Goal: Use online tool/utility: Utilize a website feature to perform a specific function

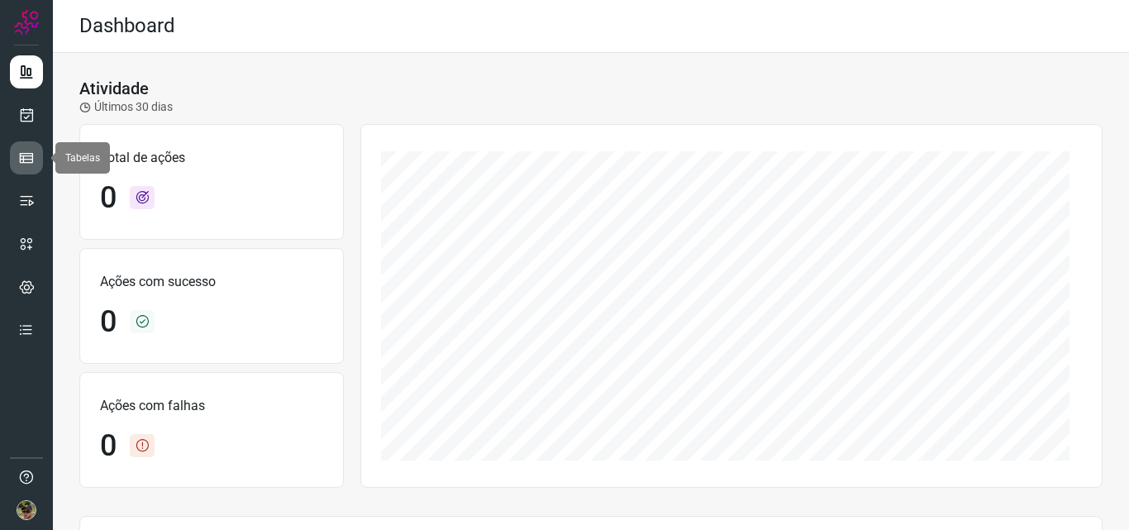
click at [21, 148] on link at bounding box center [26, 157] width 33 height 33
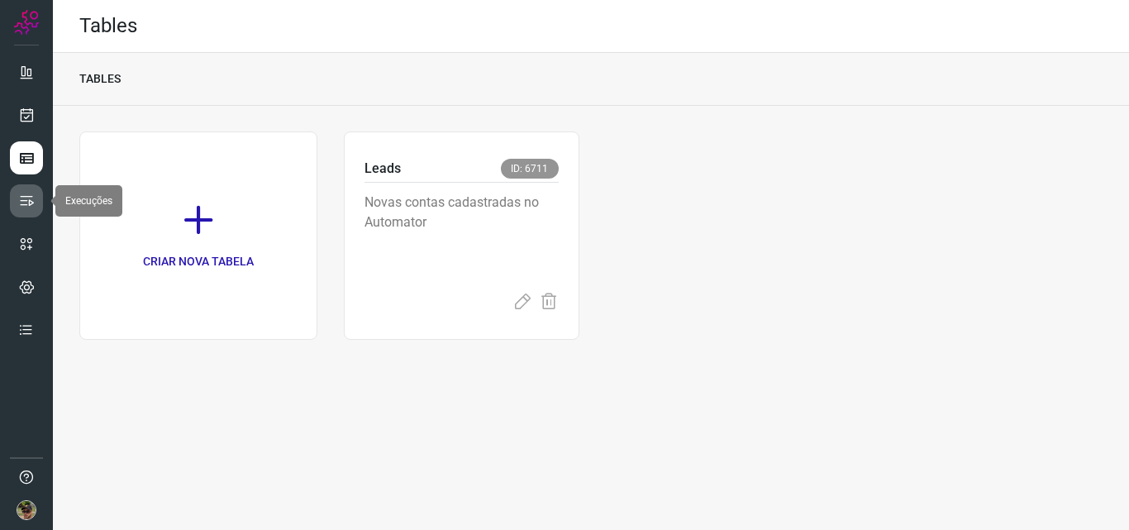
click at [30, 197] on icon at bounding box center [26, 201] width 17 height 17
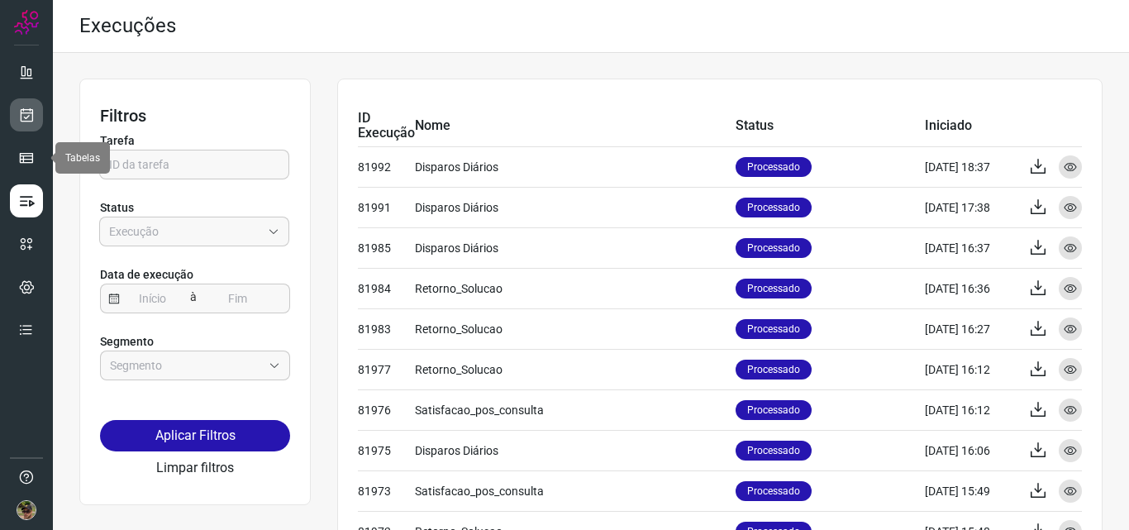
click at [21, 112] on icon at bounding box center [26, 115] width 17 height 17
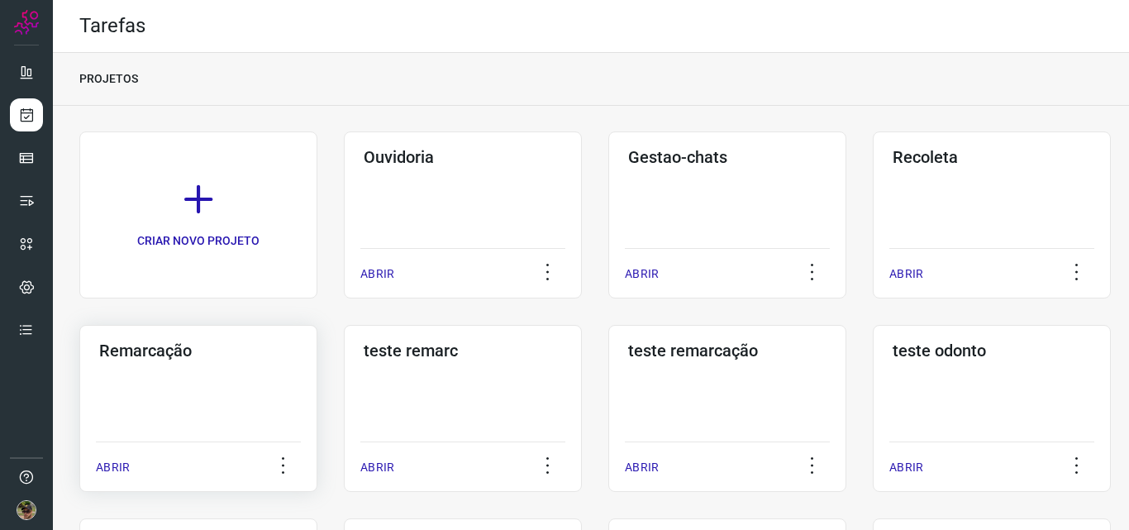
click at [344, 426] on div "Remarcação ABRIR" at bounding box center [463, 408] width 238 height 167
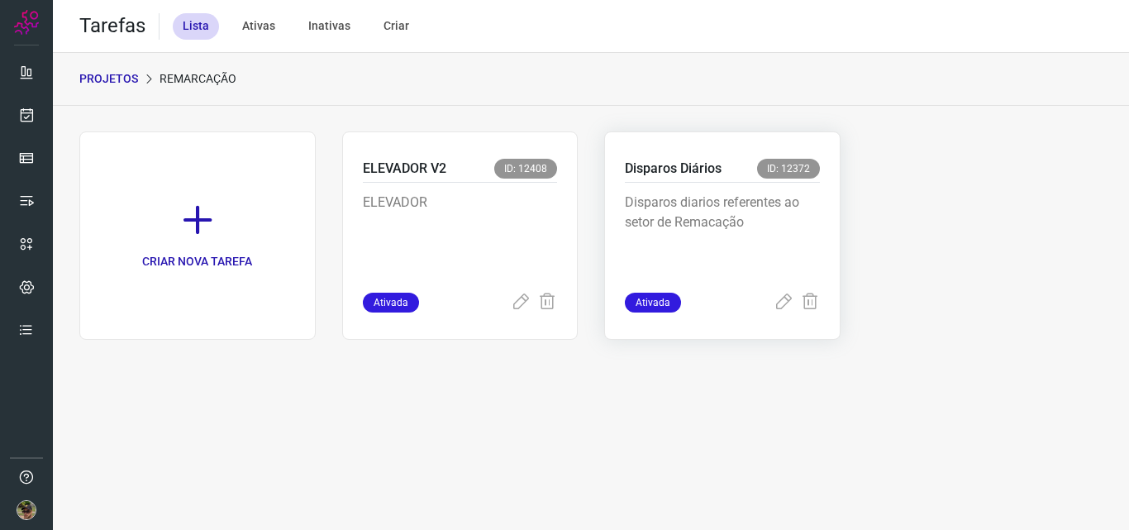
click at [695, 221] on p "Disparos diarios referentes ao setor de Remacação" at bounding box center [722, 234] width 195 height 83
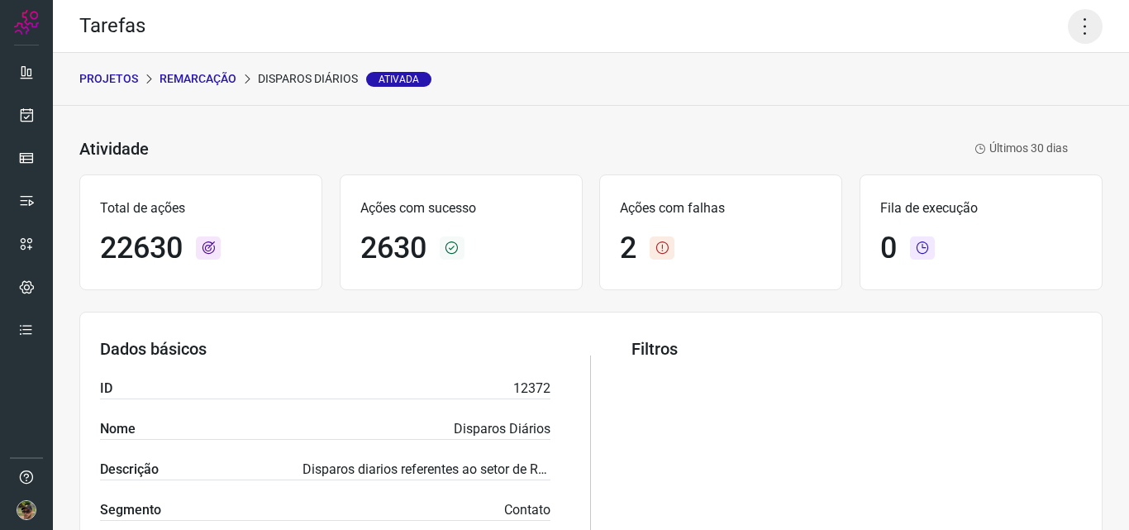
click at [1081, 30] on icon at bounding box center [1085, 26] width 35 height 35
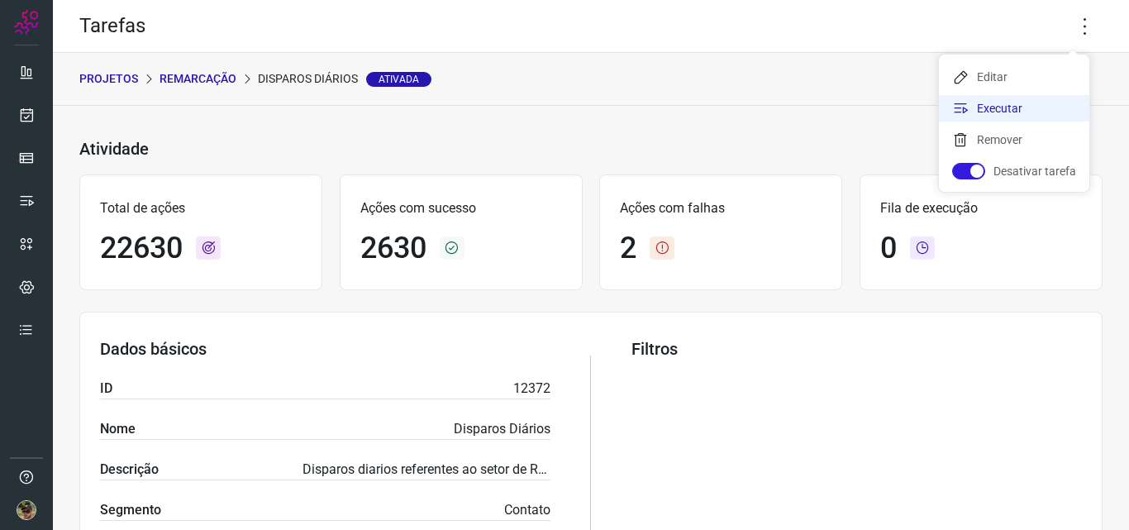
click at [1031, 108] on li "Executar" at bounding box center [1014, 108] width 150 height 26
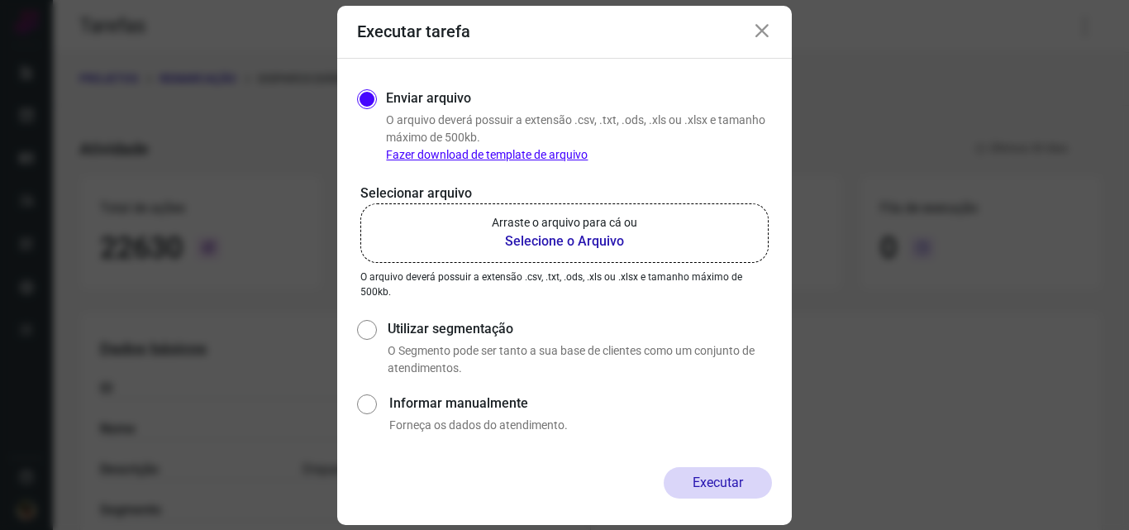
click at [584, 230] on p "Arraste o arquivo para cá ou" at bounding box center [564, 222] width 145 height 17
click at [0, 0] on input "Arraste o arquivo para cá ou Selecione o Arquivo" at bounding box center [0, 0] width 0 height 0
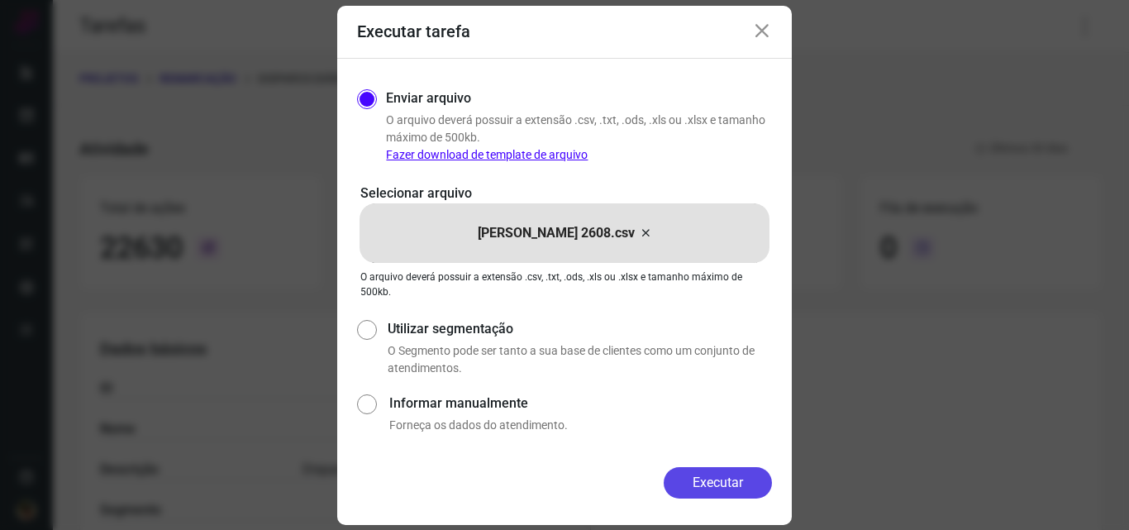
click at [730, 486] on button "Executar" at bounding box center [718, 482] width 108 height 31
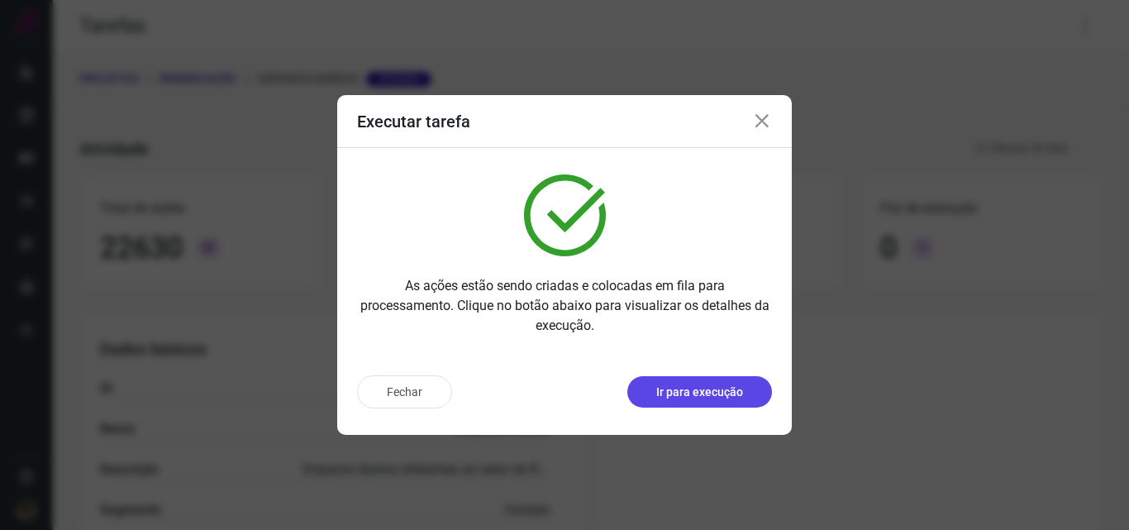
click at [679, 387] on p "Ir para execução" at bounding box center [699, 391] width 87 height 17
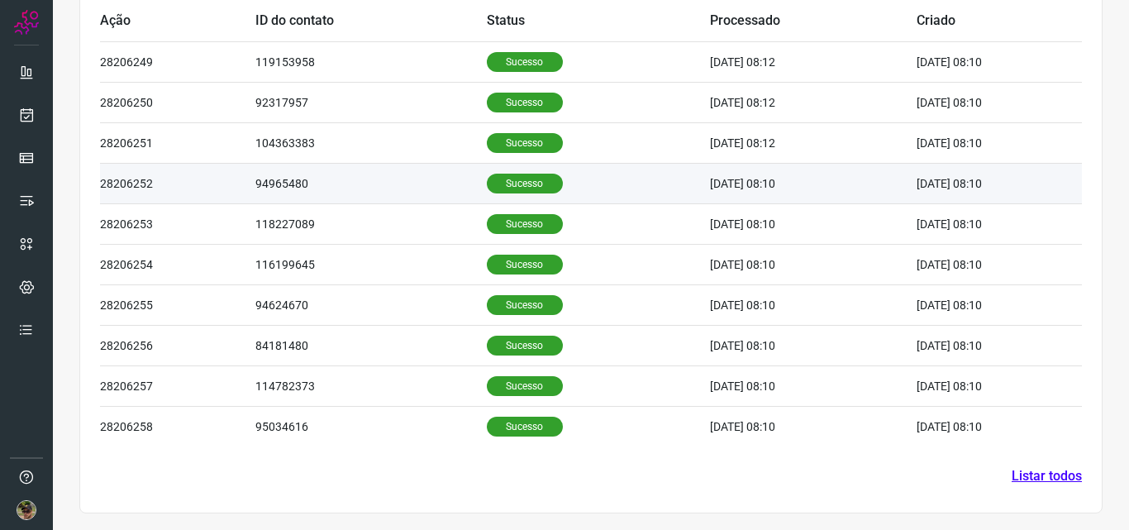
scroll to position [392, 0]
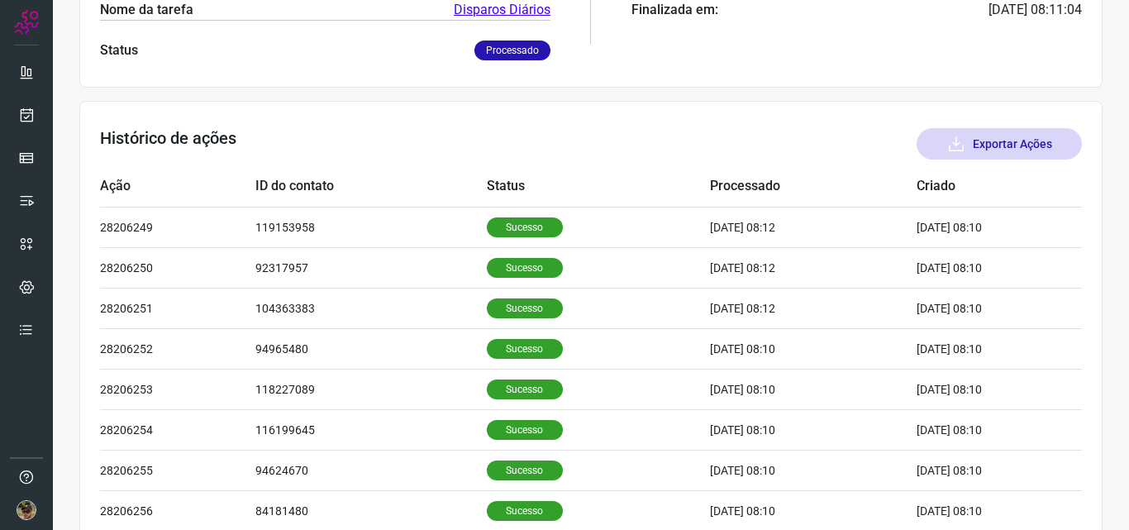
click at [1043, 156] on button "Exportar Ações" at bounding box center [998, 143] width 165 height 31
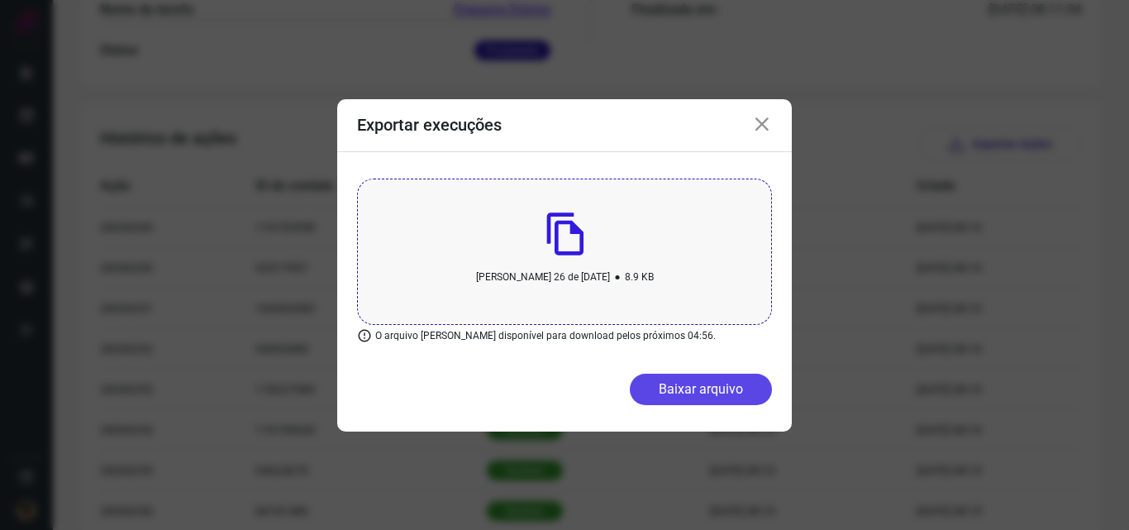
click at [685, 384] on button "Baixar arquivo" at bounding box center [701, 388] width 142 height 31
click at [766, 122] on icon at bounding box center [762, 125] width 20 height 20
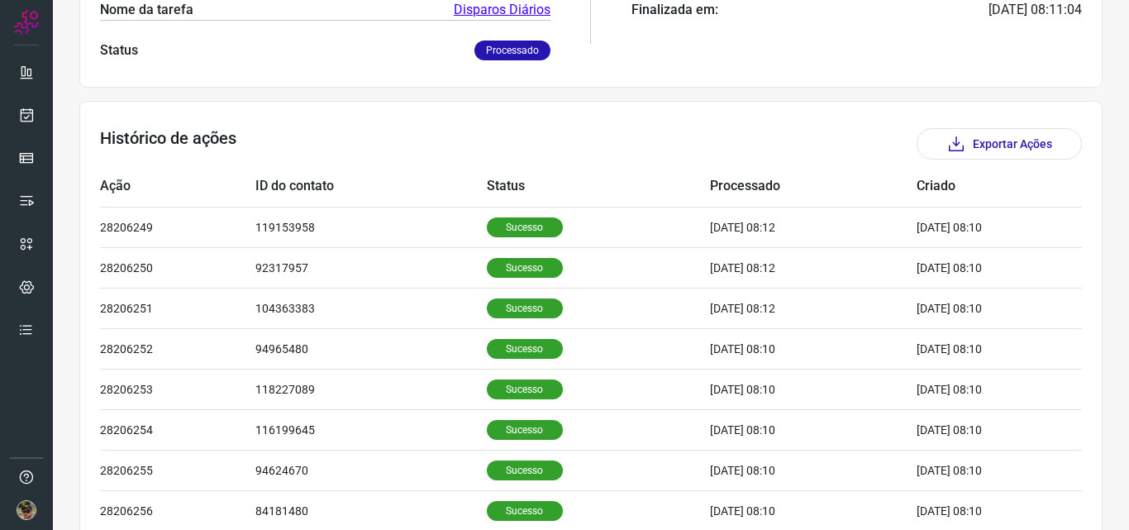
scroll to position [0, 0]
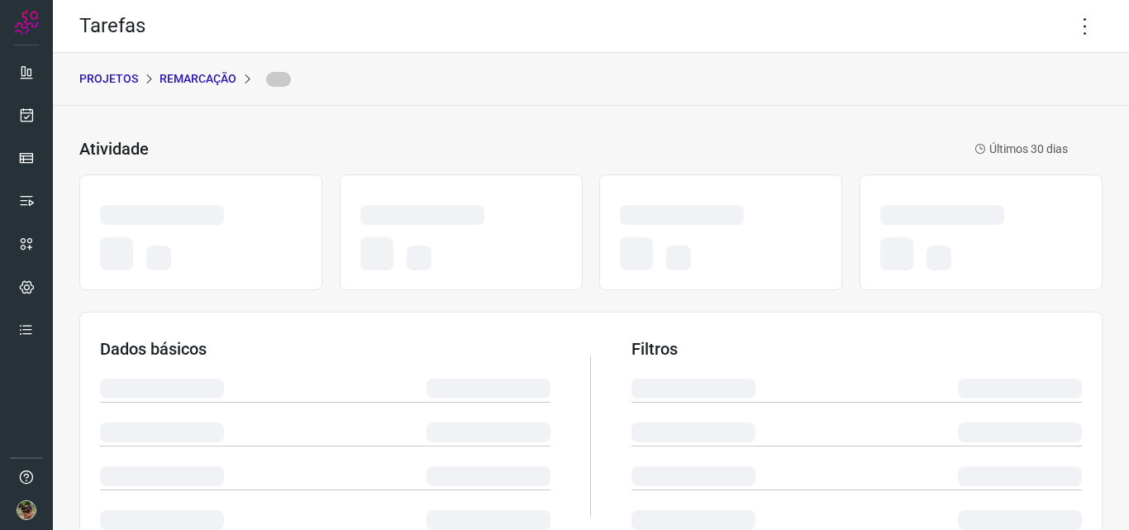
drag, startPoint x: 111, startPoint y: 66, endPoint x: 108, endPoint y: 74, distance: 8.6
click at [109, 67] on div "PROJETOS Remarcação" at bounding box center [591, 79] width 1076 height 53
click at [108, 74] on p "PROJETOS" at bounding box center [108, 78] width 59 height 17
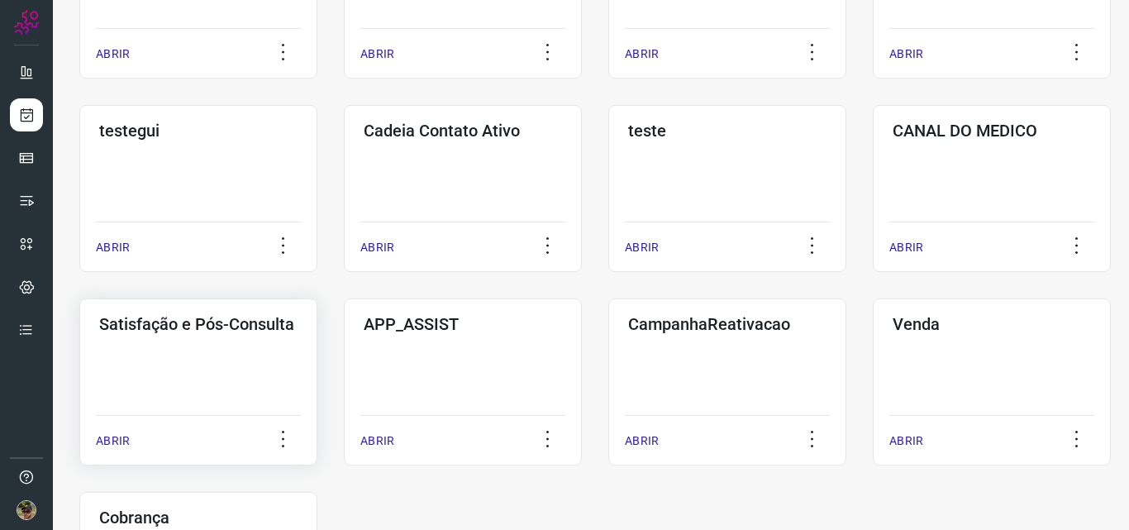
click at [344, 390] on div "Satisfação e Pós-Consulta ABRIR" at bounding box center [463, 381] width 238 height 167
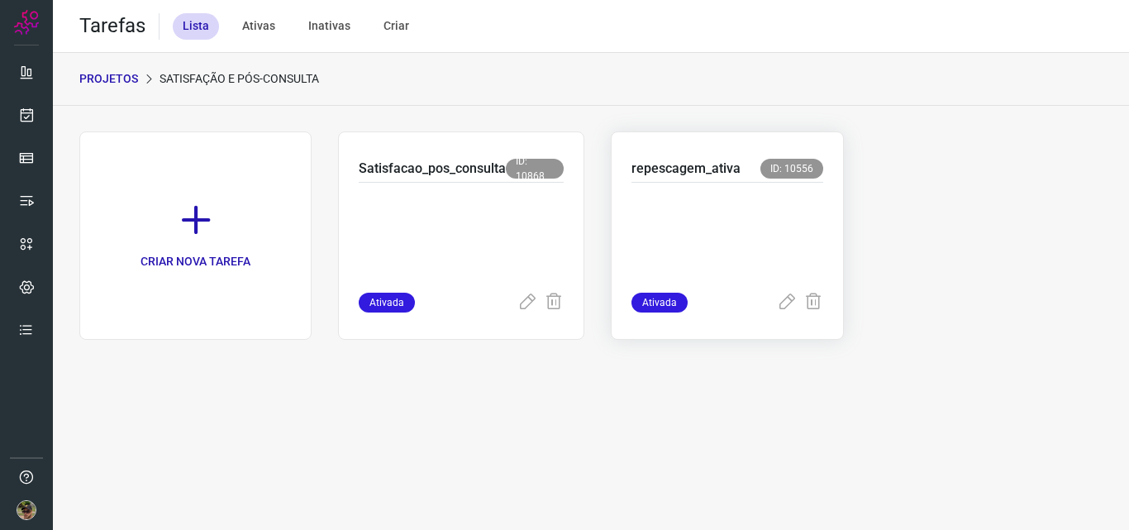
click at [693, 242] on p at bounding box center [726, 234] width 191 height 83
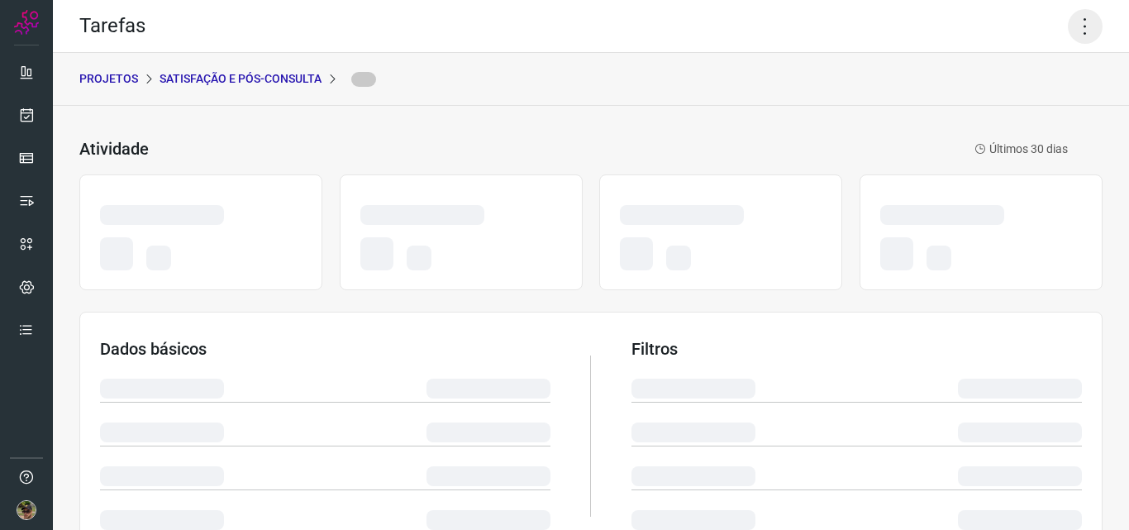
click at [1078, 31] on icon at bounding box center [1085, 26] width 35 height 35
click at [1076, 37] on icon at bounding box center [1085, 26] width 35 height 35
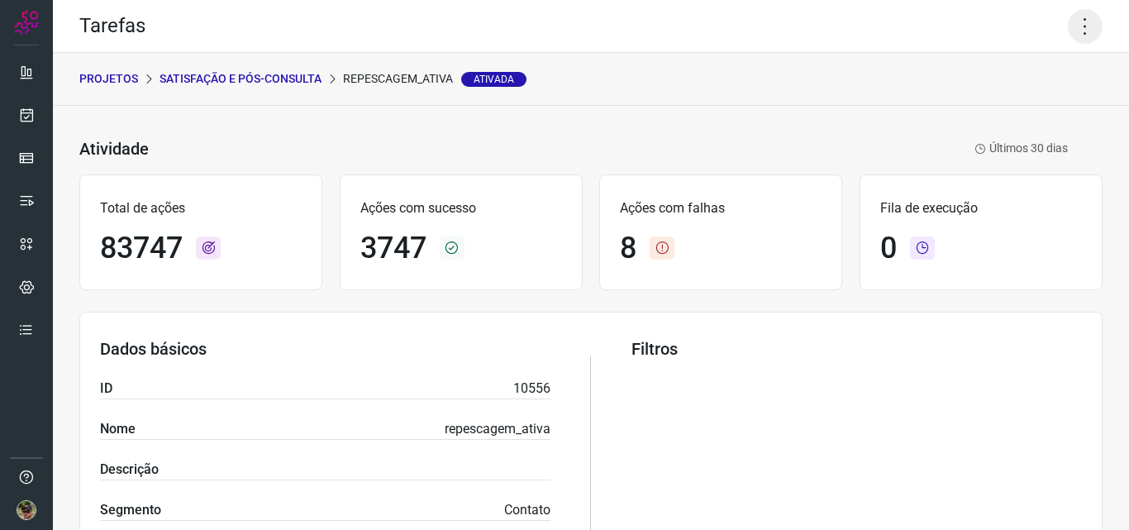
click at [1068, 21] on icon at bounding box center [1085, 26] width 35 height 35
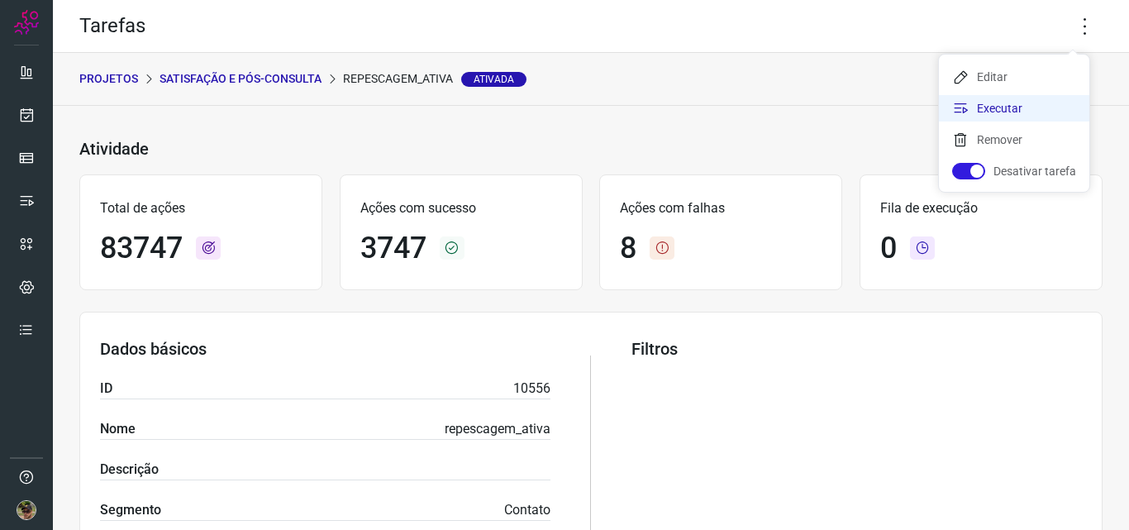
click at [1012, 113] on li "Executar" at bounding box center [1014, 108] width 150 height 26
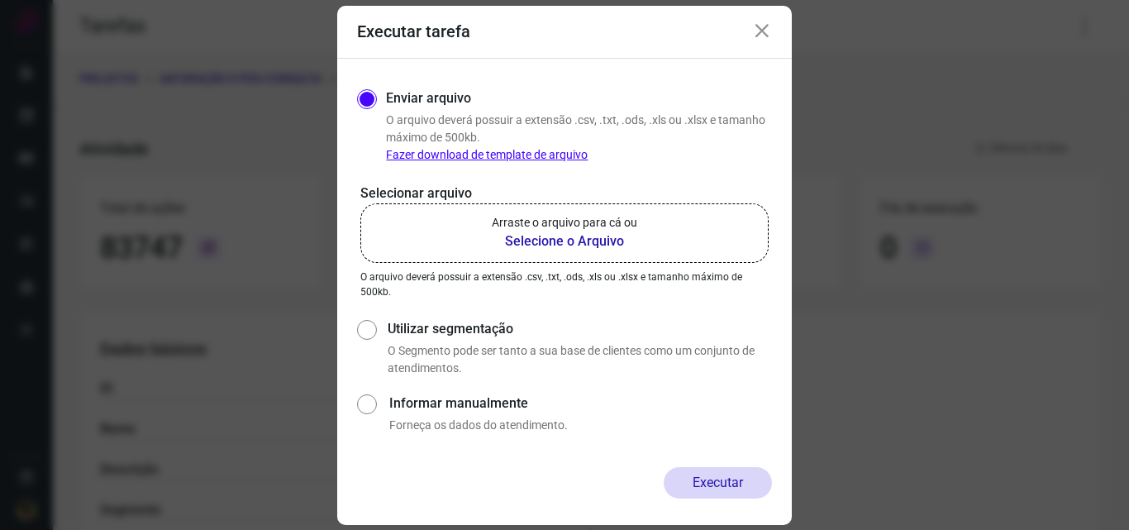
click at [551, 245] on b "Selecione o Arquivo" at bounding box center [564, 241] width 145 height 20
click at [0, 0] on input "Arraste o arquivo para cá ou Selecione o Arquivo" at bounding box center [0, 0] width 0 height 0
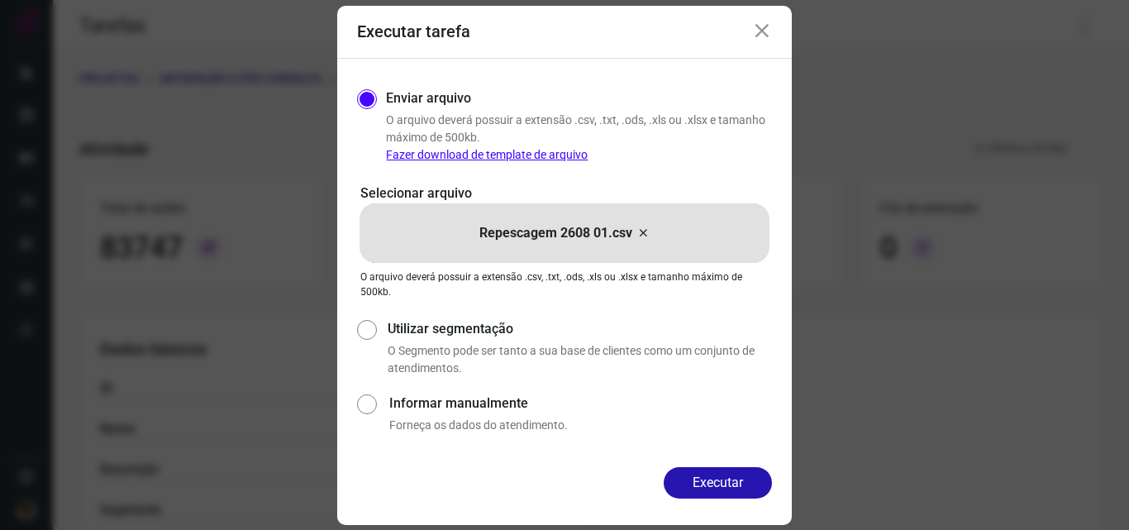
click at [704, 480] on button "Executar" at bounding box center [718, 482] width 108 height 31
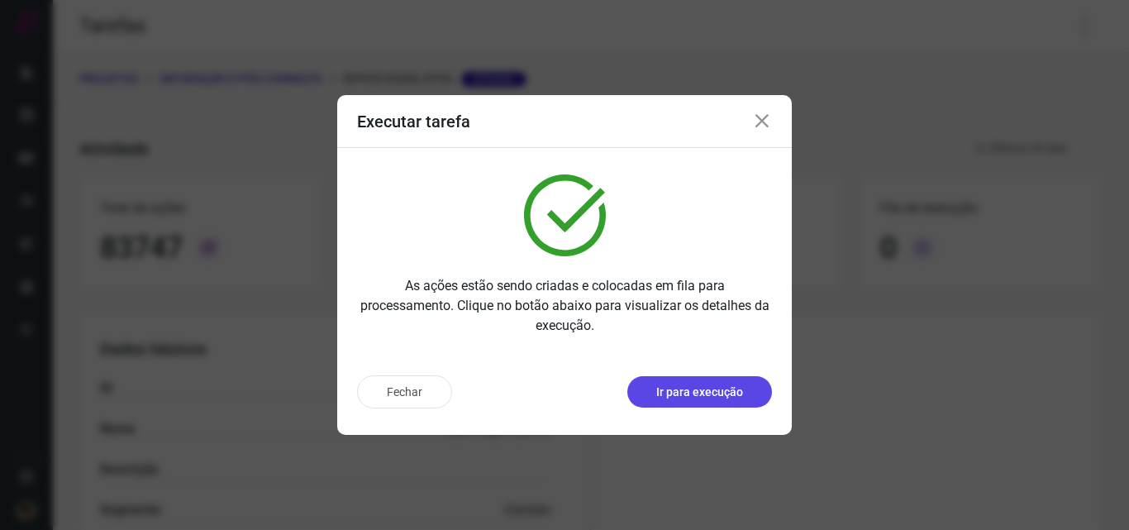
click at [689, 393] on p "Ir para execução" at bounding box center [699, 391] width 87 height 17
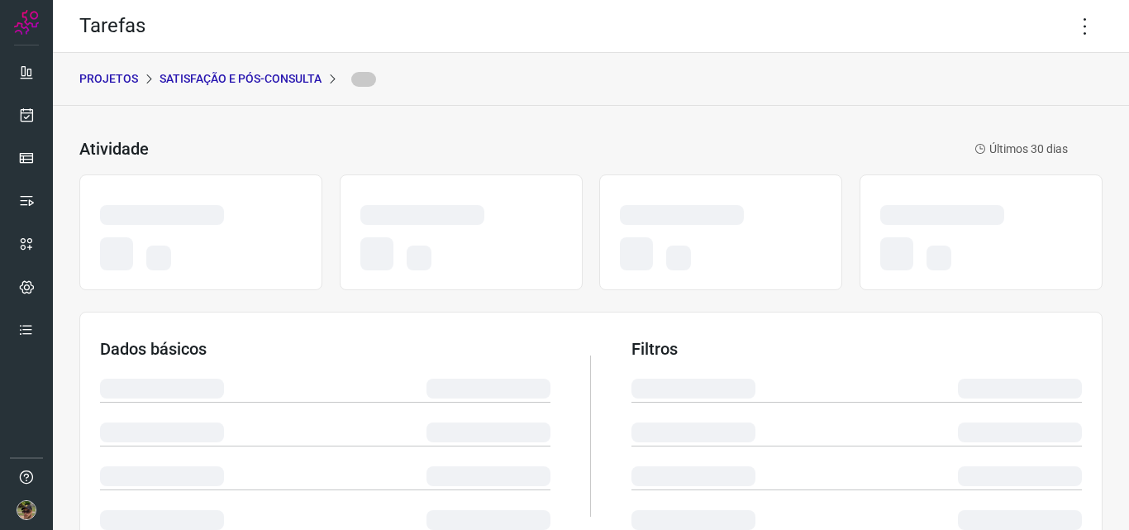
click at [103, 76] on p "PROJETOS" at bounding box center [108, 78] width 59 height 17
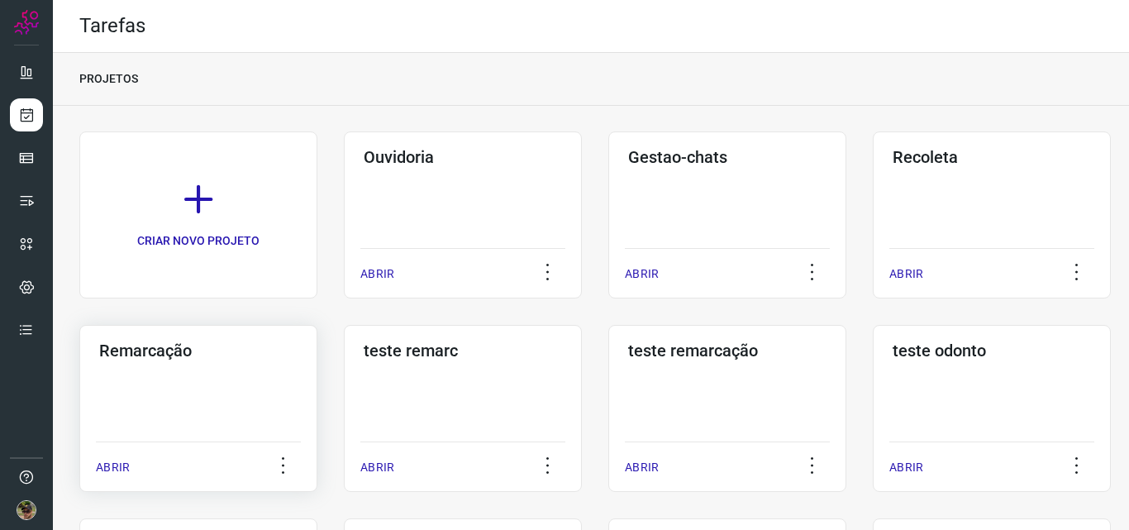
click at [344, 384] on div "Remarcação ABRIR" at bounding box center [463, 408] width 238 height 167
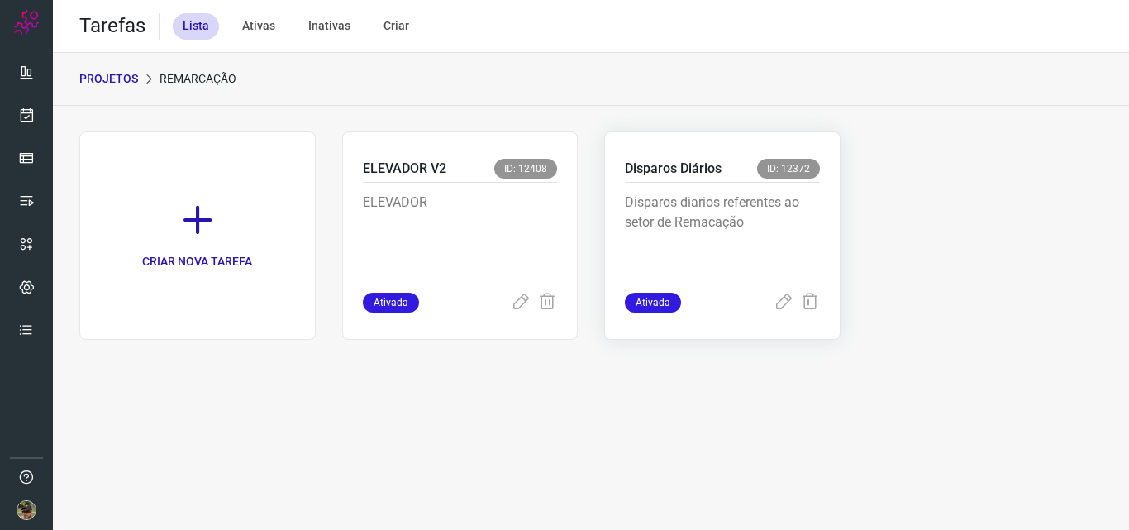
click at [730, 236] on p "Disparos diarios referentes ao setor de Remacação" at bounding box center [722, 234] width 195 height 83
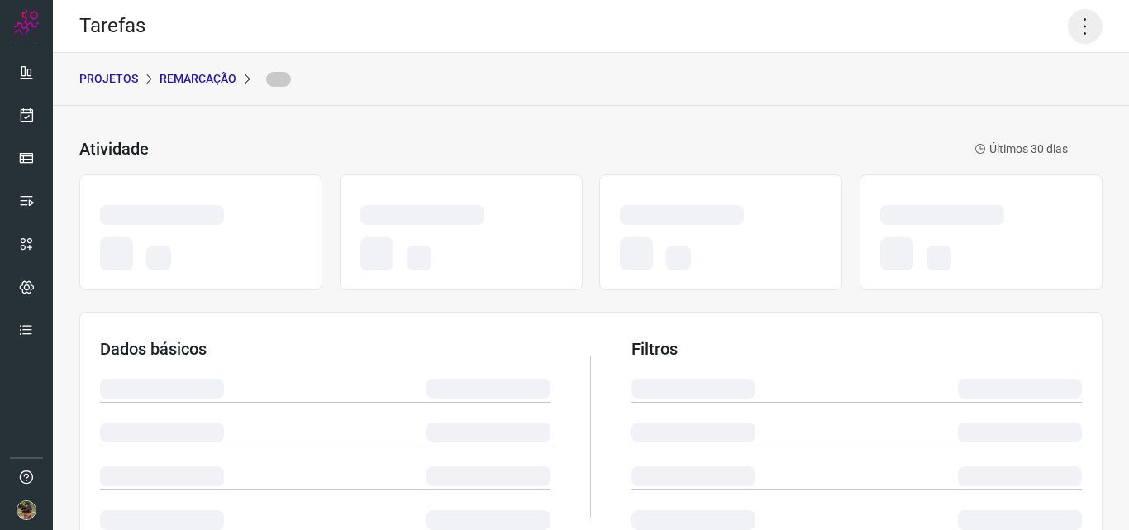
click at [1068, 31] on icon at bounding box center [1085, 26] width 35 height 35
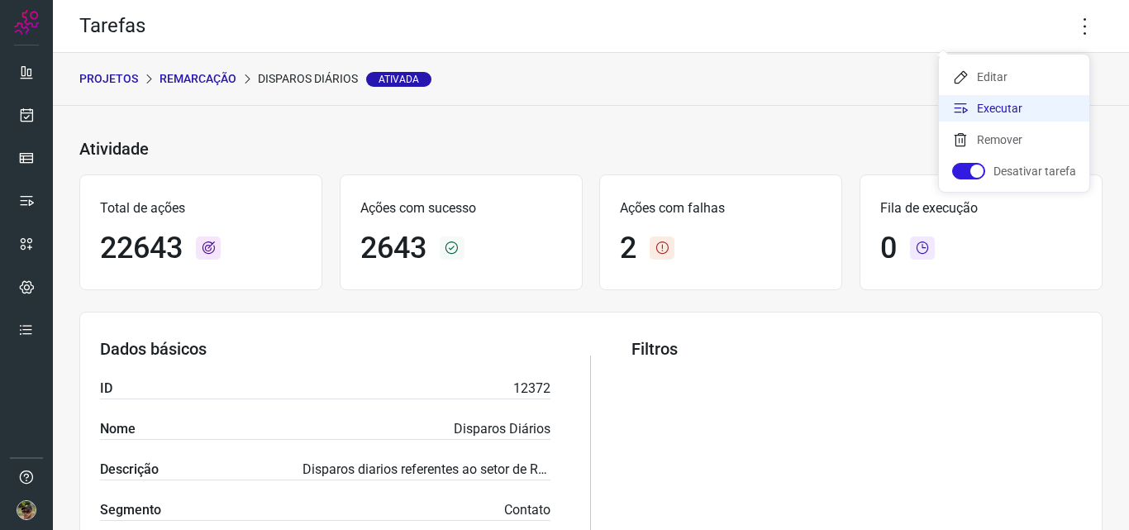
click at [1020, 112] on li "Executar" at bounding box center [1014, 108] width 150 height 26
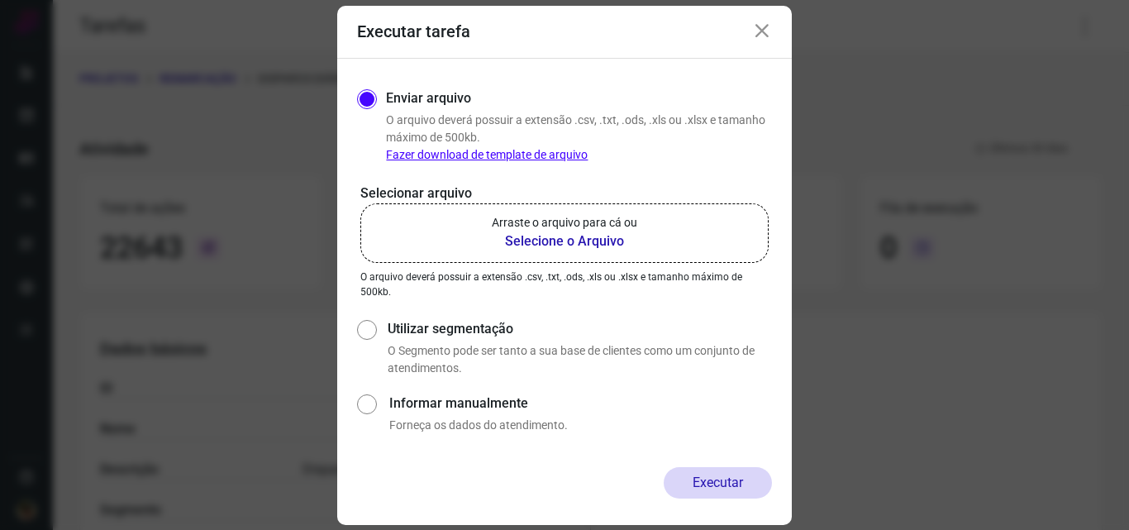
click at [628, 245] on b "Selecione o Arquivo" at bounding box center [564, 241] width 145 height 20
click at [0, 0] on input "Arraste o arquivo para cá ou Selecione o Arquivo" at bounding box center [0, 0] width 0 height 0
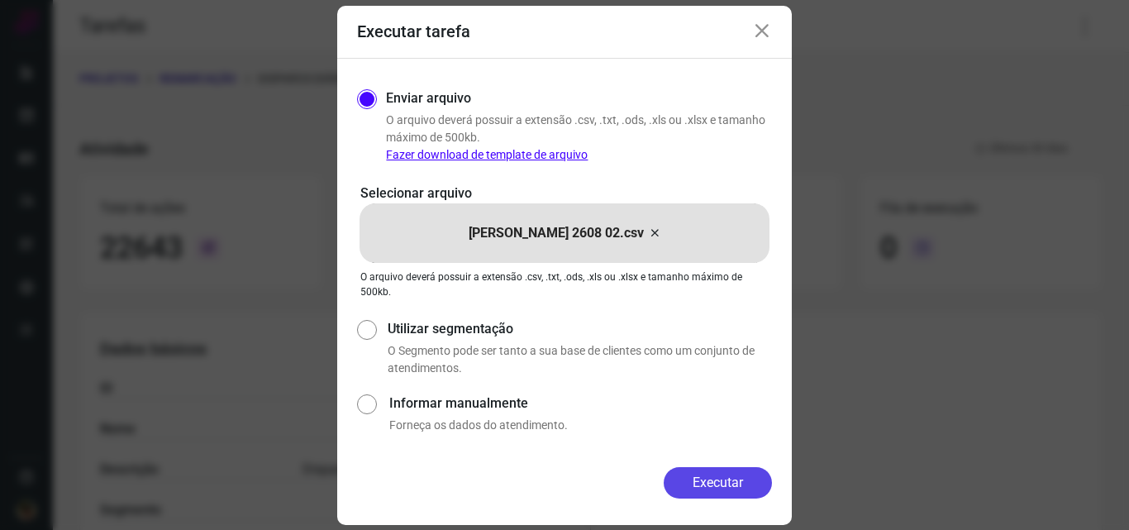
click at [721, 477] on button "Executar" at bounding box center [718, 482] width 108 height 31
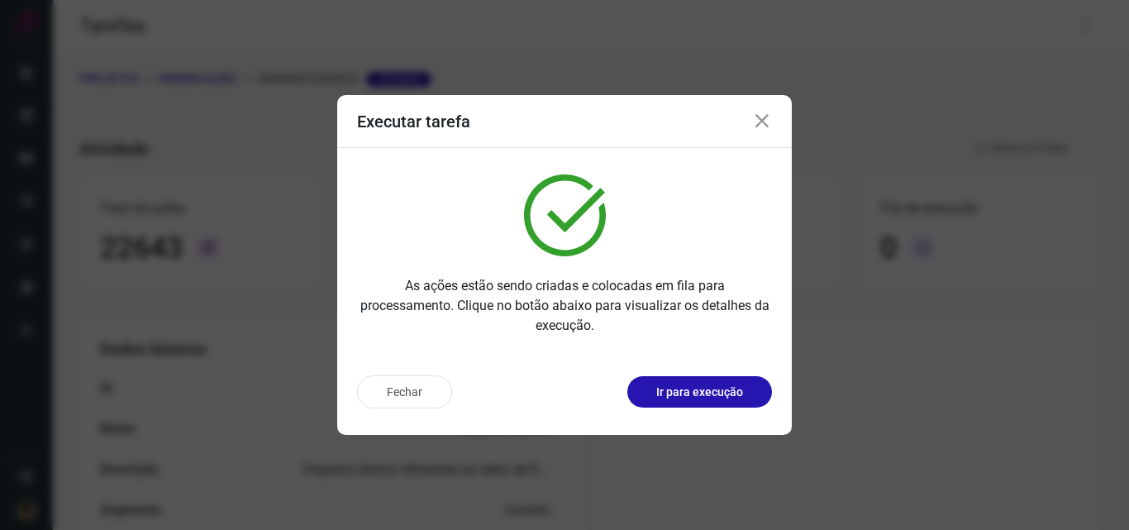
click at [672, 374] on div "Fechar Ir para execução" at bounding box center [564, 398] width 454 height 73
click at [672, 401] on button "Ir para execução" at bounding box center [699, 391] width 145 height 31
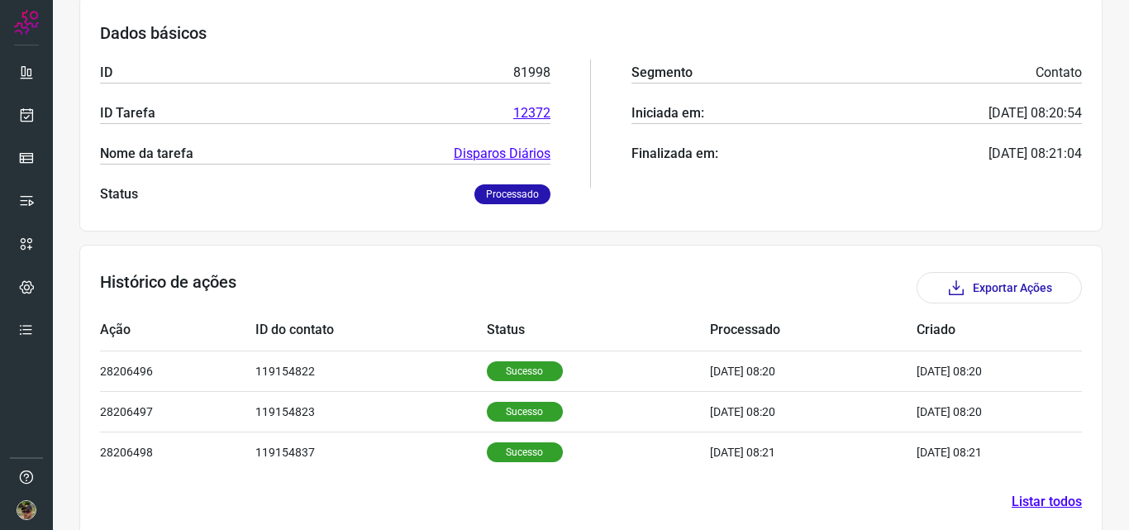
scroll to position [274, 0]
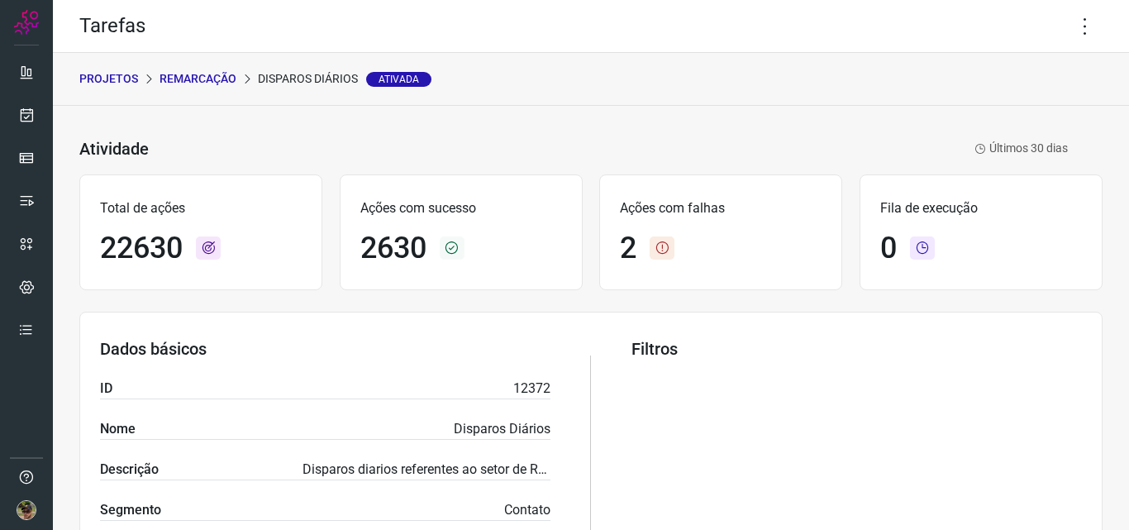
click at [1041, 39] on div "Tarefas" at bounding box center [591, 26] width 1076 height 53
click at [1071, 28] on icon at bounding box center [1085, 26] width 35 height 35
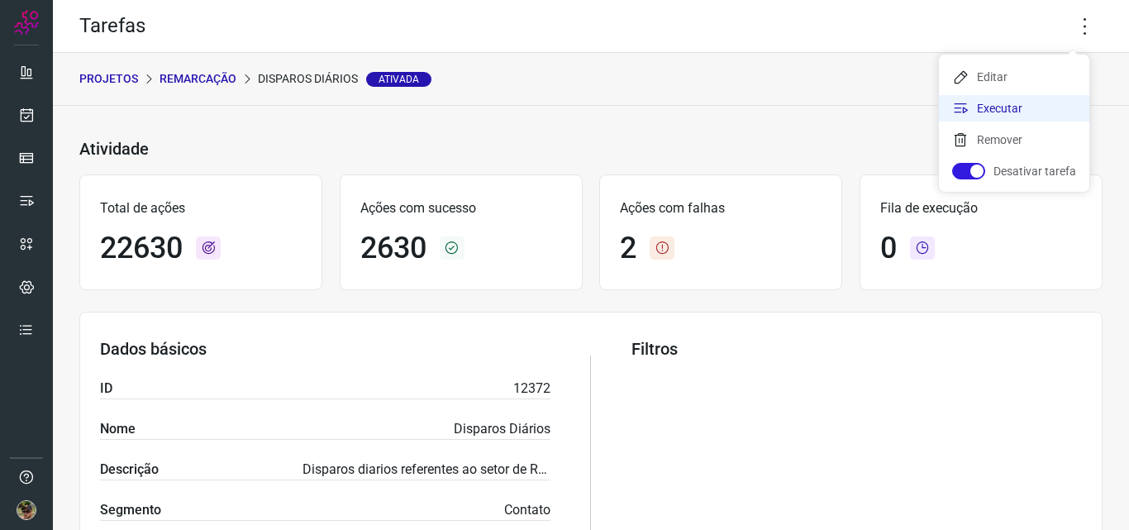
click at [993, 106] on li "Executar" at bounding box center [1014, 108] width 150 height 26
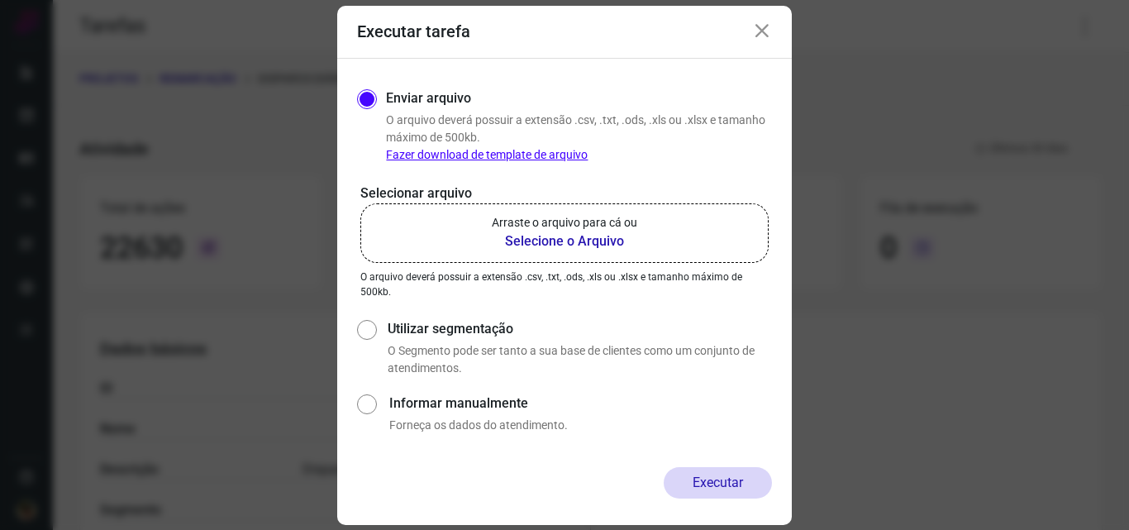
click at [534, 238] on b "Selecione o Arquivo" at bounding box center [564, 241] width 145 height 20
click at [0, 0] on input "Arraste o arquivo para cá ou Selecione o Arquivo" at bounding box center [0, 0] width 0 height 0
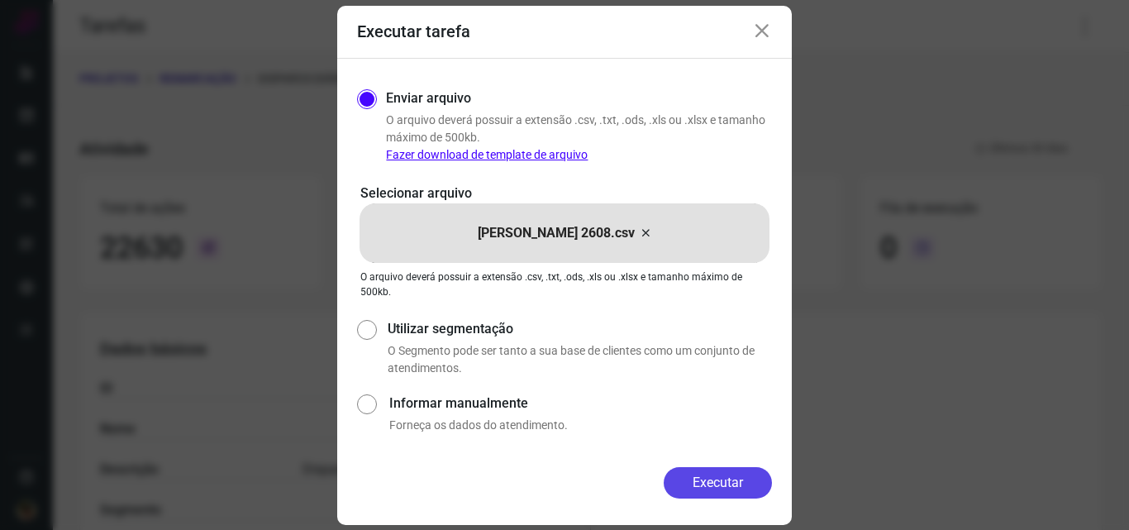
click at [716, 481] on button "Executar" at bounding box center [718, 482] width 108 height 31
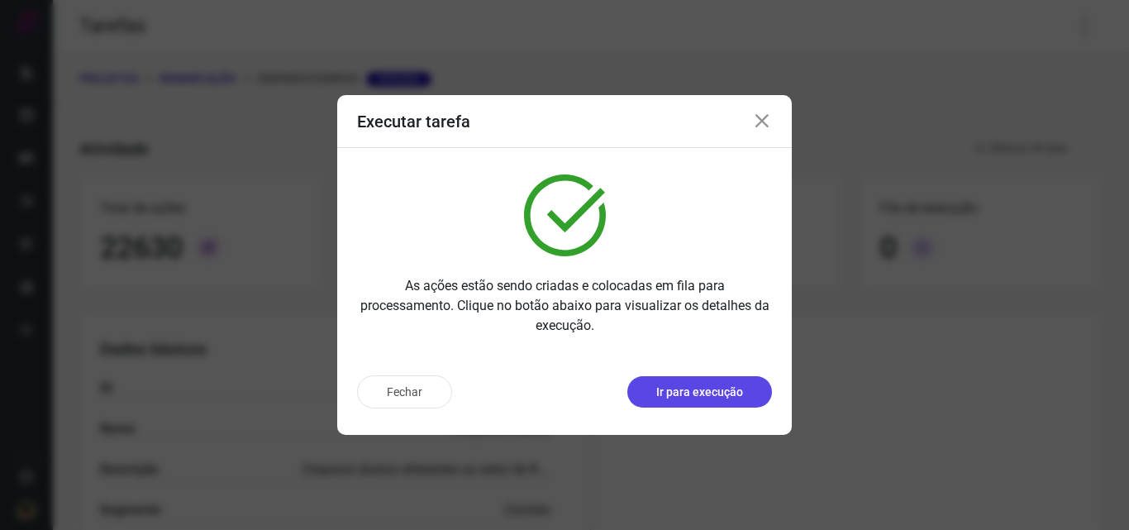
click at [748, 401] on button "Ir para execução" at bounding box center [699, 391] width 145 height 31
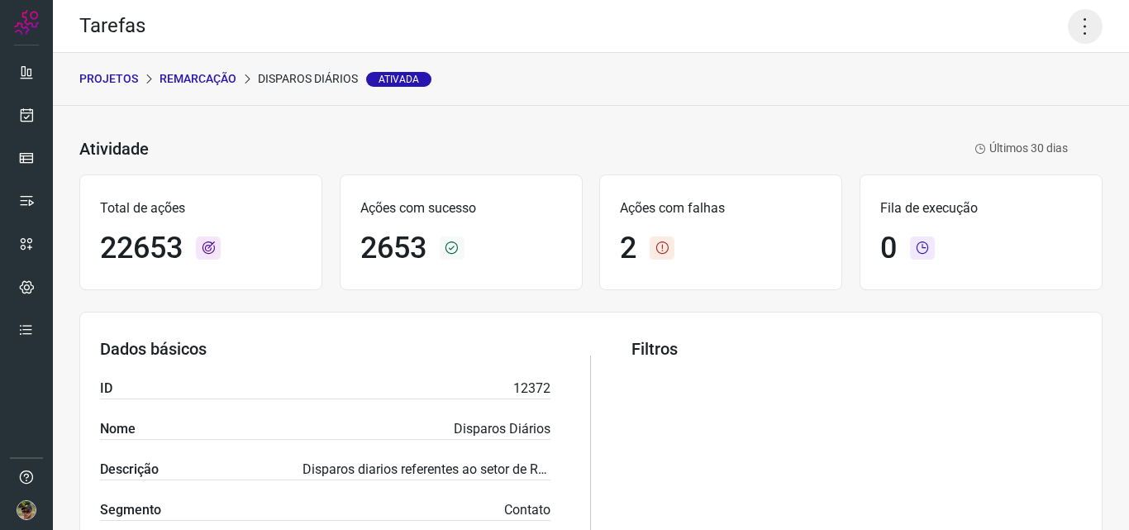
click at [1075, 20] on icon at bounding box center [1085, 26] width 35 height 35
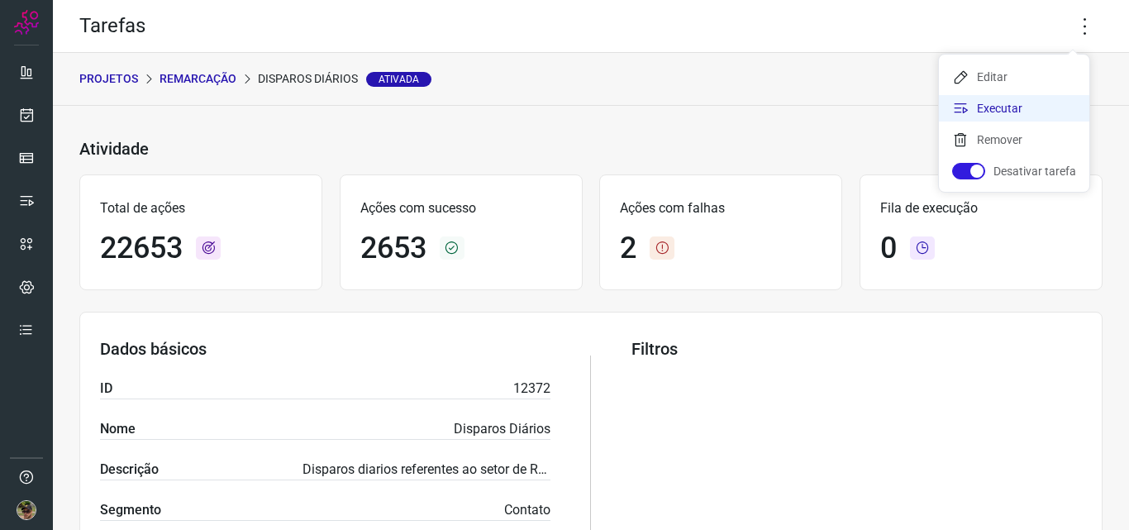
click at [1044, 112] on li "Executar" at bounding box center [1014, 108] width 150 height 26
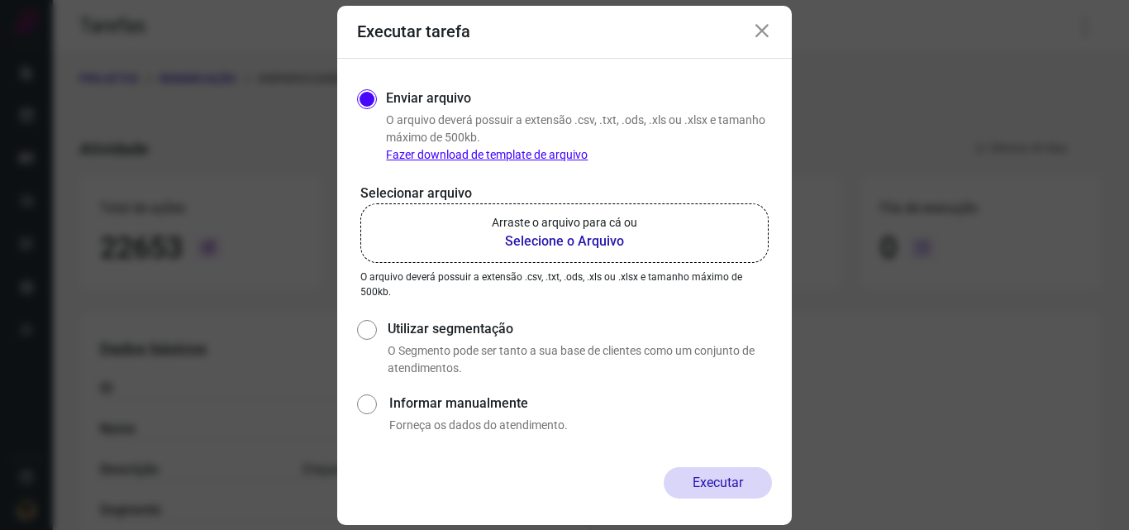
click at [584, 240] on b "Selecione o Arquivo" at bounding box center [564, 241] width 145 height 20
click at [0, 0] on input "Arraste o arquivo para cá ou Selecione o Arquivo" at bounding box center [0, 0] width 0 height 0
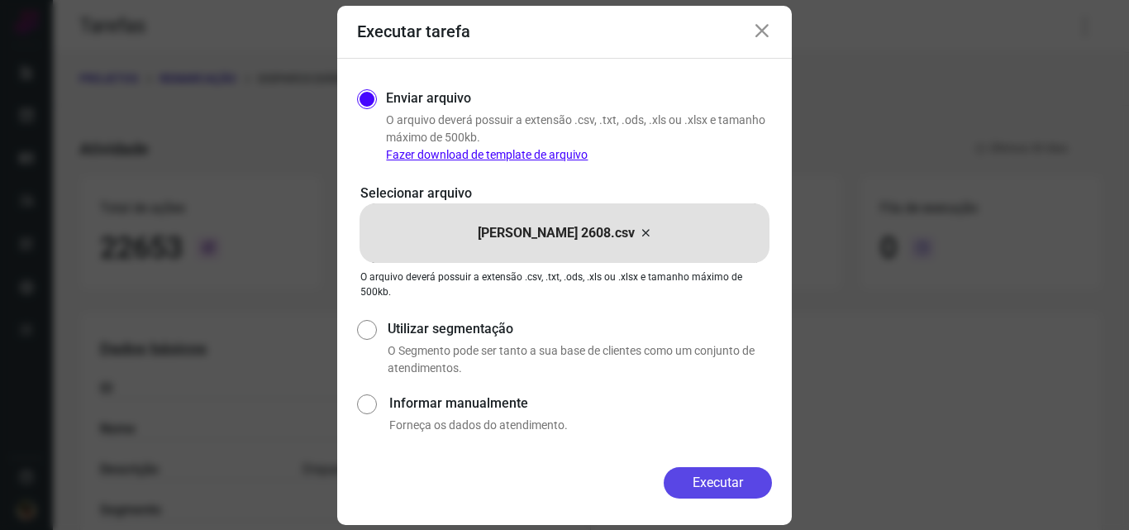
click at [725, 485] on button "Executar" at bounding box center [718, 482] width 108 height 31
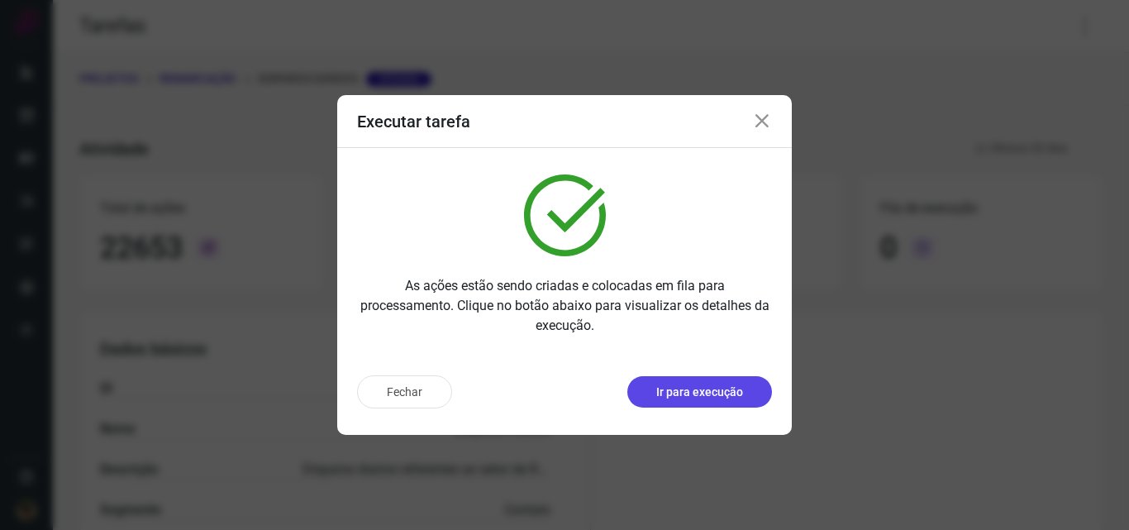
click at [717, 398] on p "Ir para execução" at bounding box center [699, 391] width 87 height 17
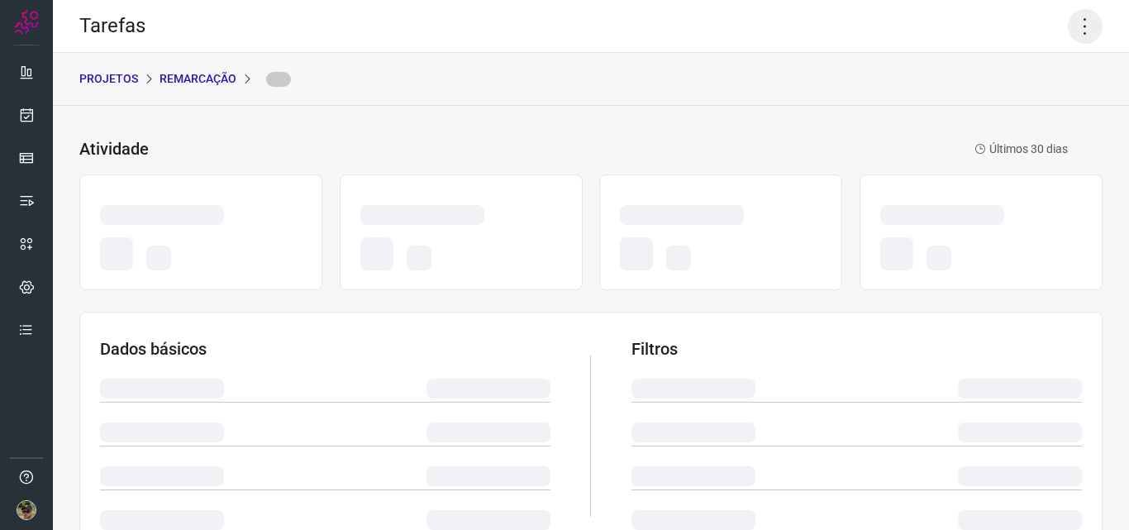
click at [1078, 19] on icon at bounding box center [1085, 26] width 35 height 35
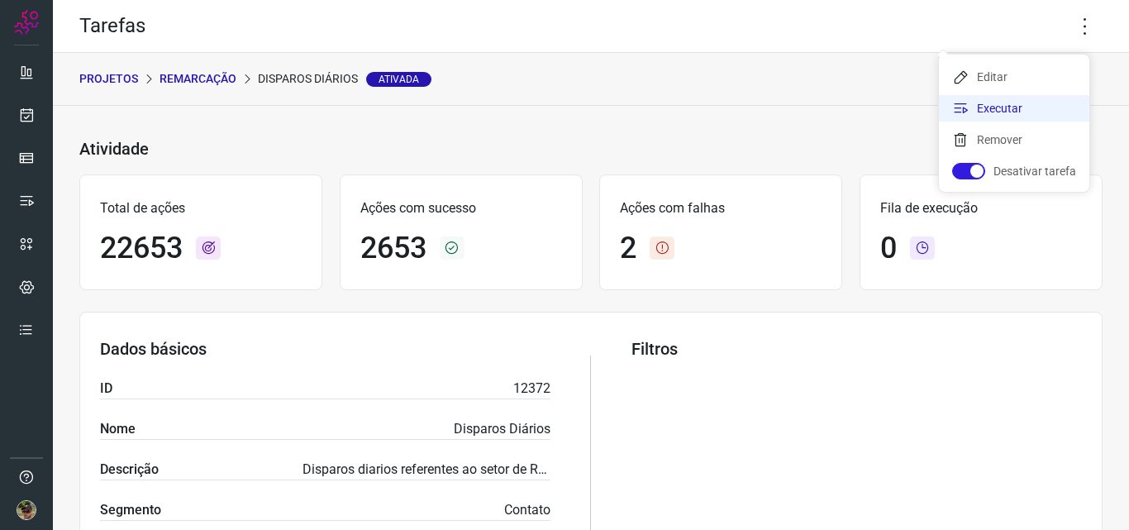
click at [1001, 107] on li "Executar" at bounding box center [1014, 108] width 150 height 26
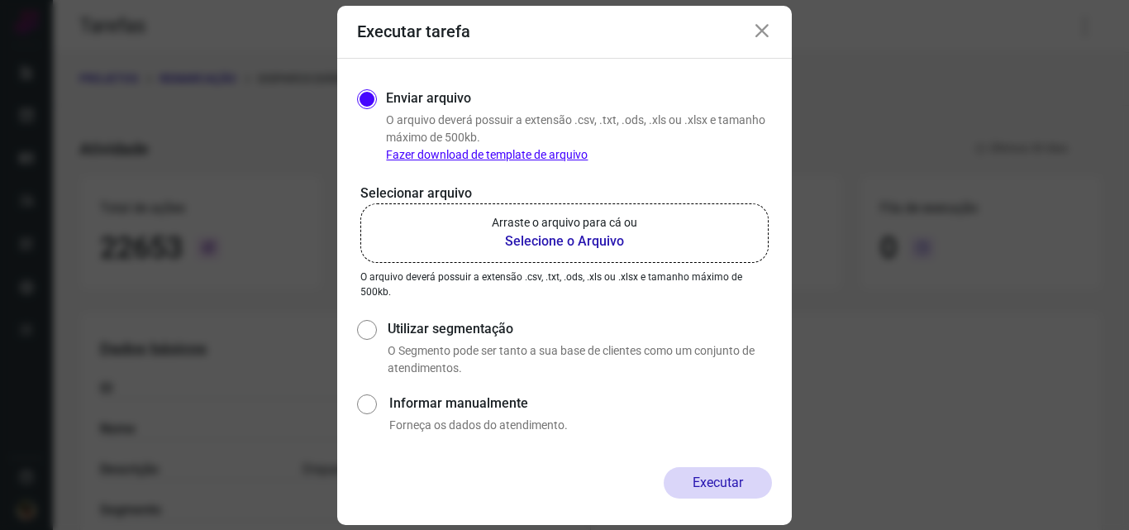
click at [598, 244] on b "Selecione o Arquivo" at bounding box center [564, 241] width 145 height 20
click at [0, 0] on input "Arraste o arquivo para cá ou Selecione o Arquivo" at bounding box center [0, 0] width 0 height 0
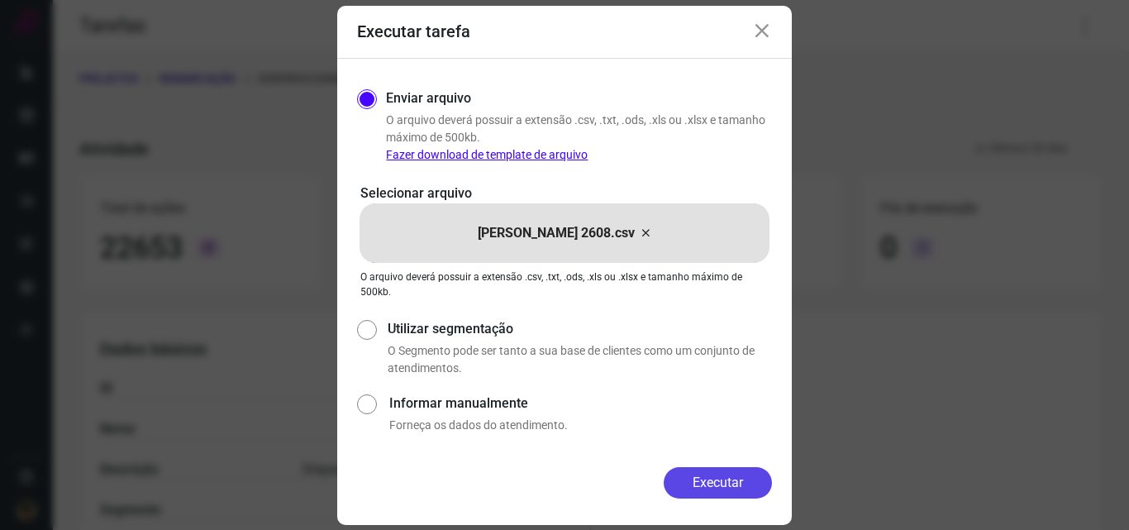
click at [760, 484] on button "Executar" at bounding box center [718, 482] width 108 height 31
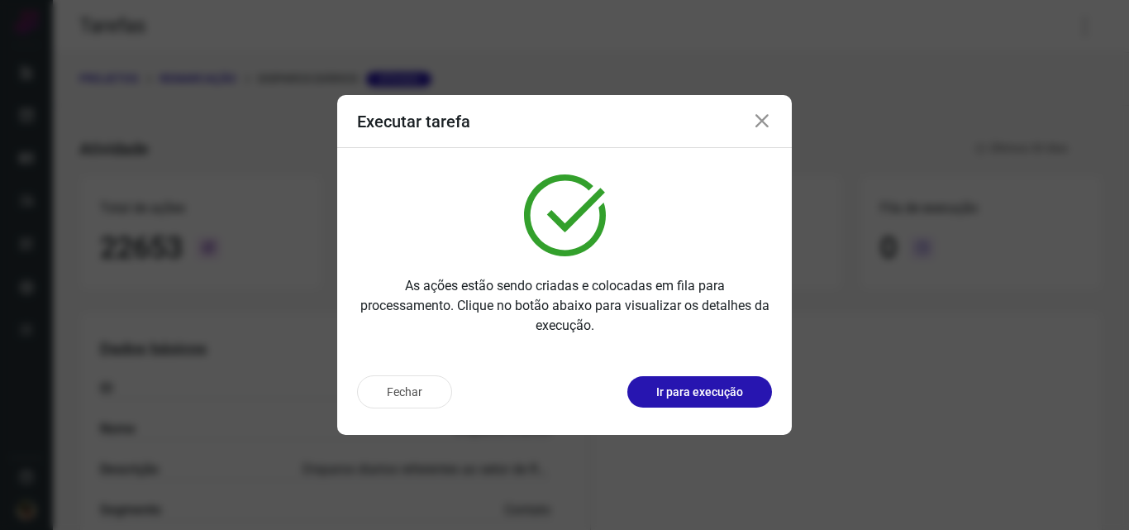
click at [751, 405] on button "Ir para execução" at bounding box center [699, 391] width 145 height 31
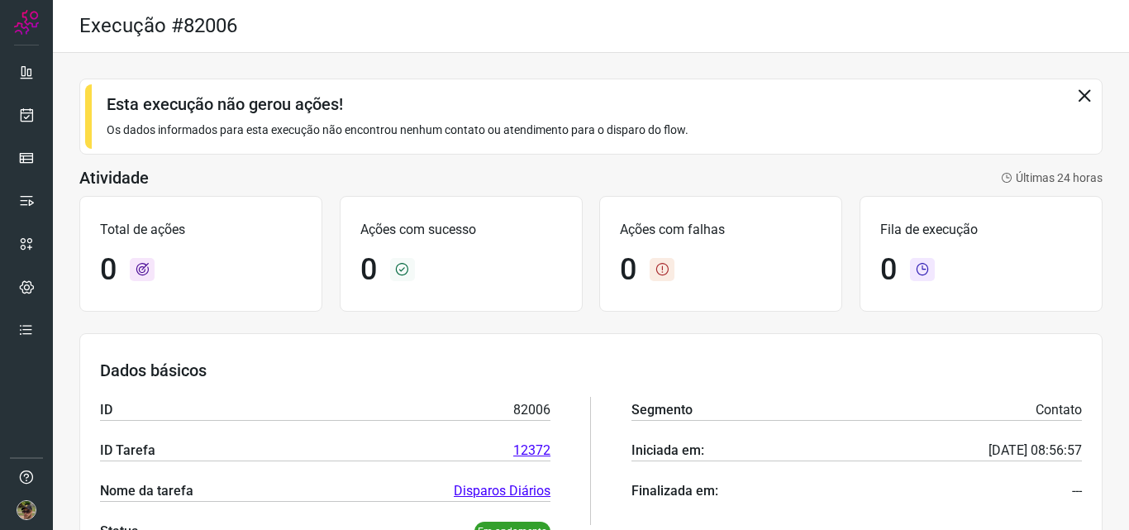
click at [1075, 93] on icon at bounding box center [1084, 95] width 18 height 18
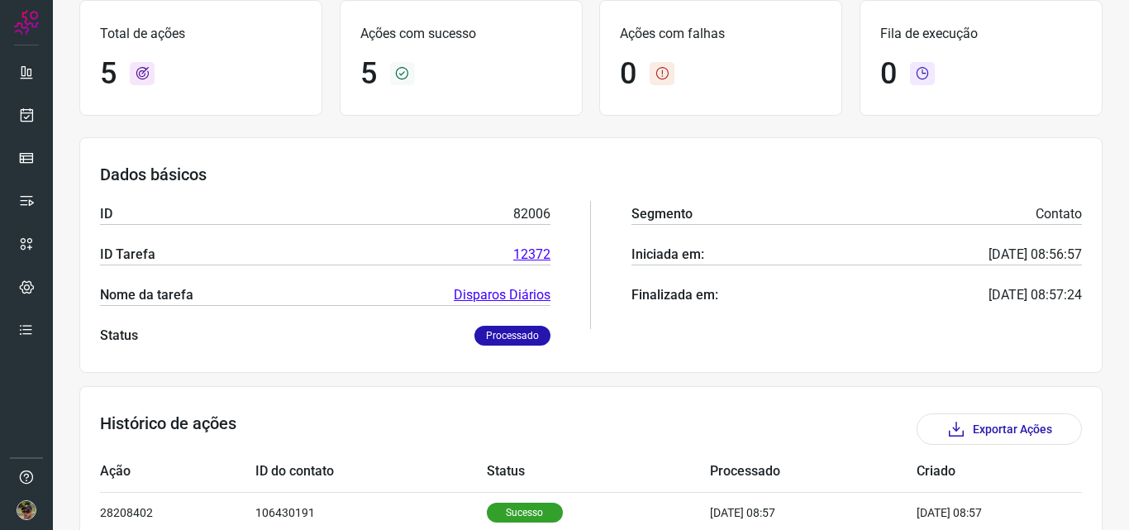
scroll to position [354, 0]
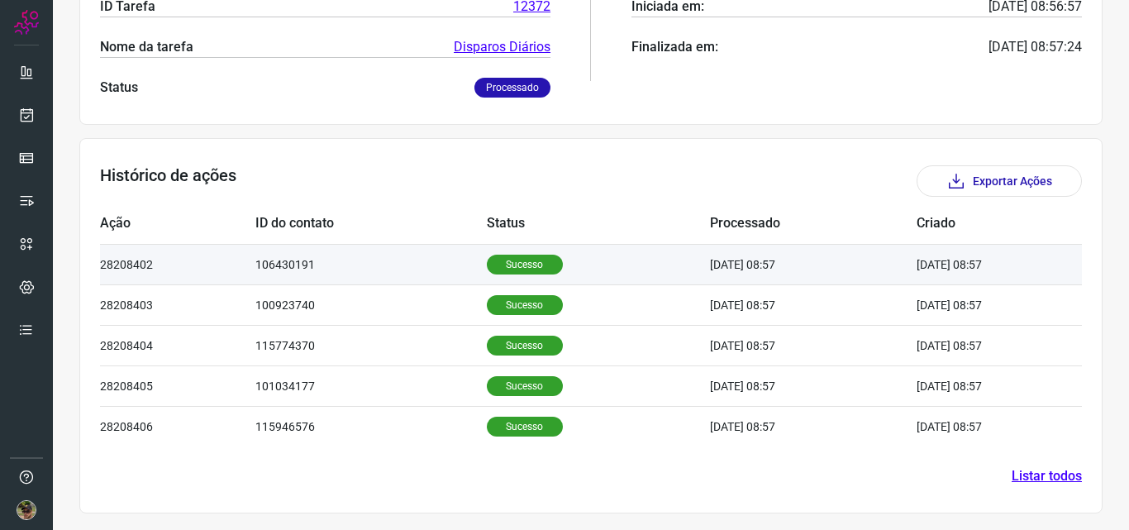
click at [364, 272] on td "106430191" at bounding box center [370, 264] width 231 height 40
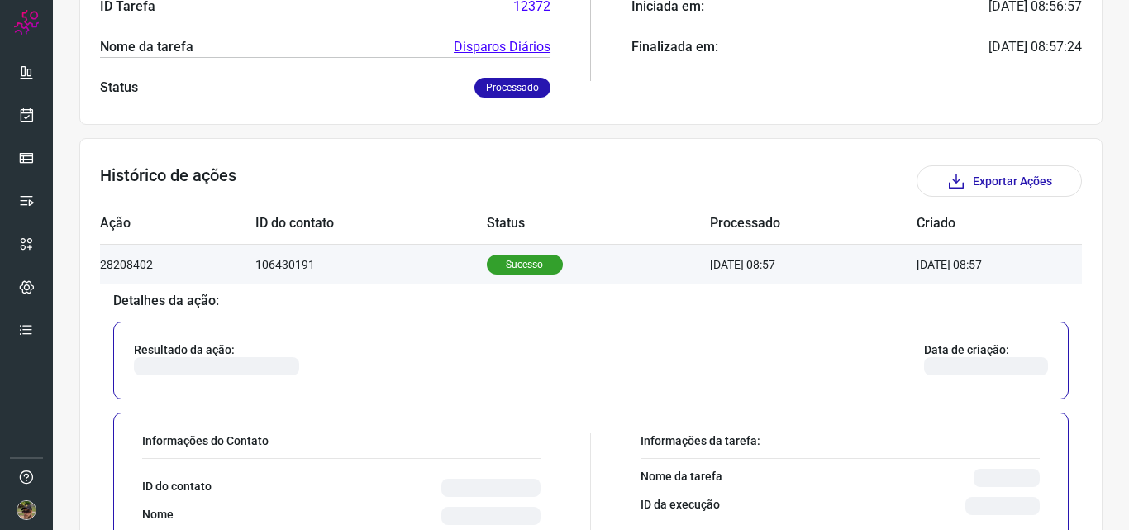
scroll to position [602, 0]
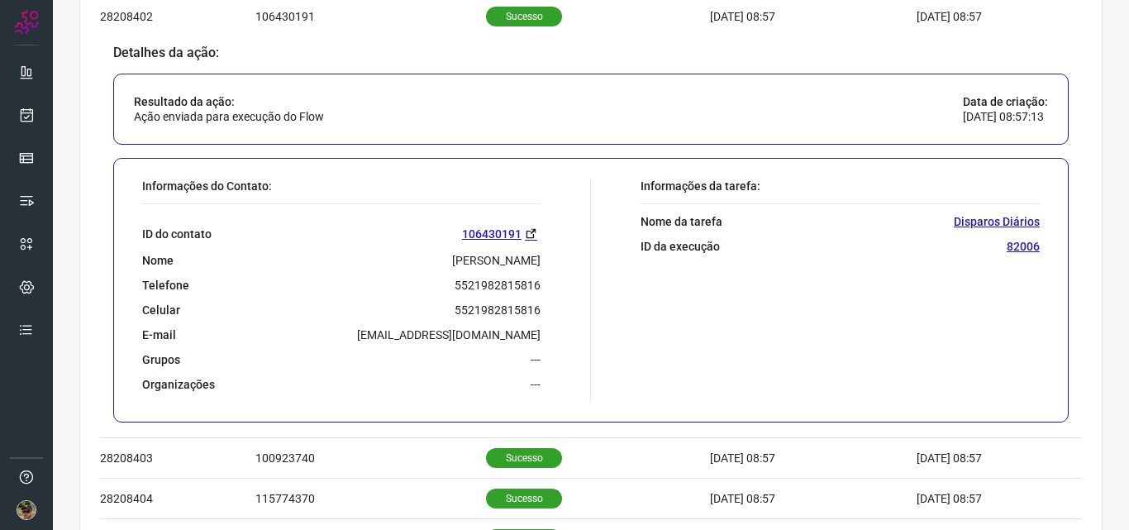
click at [480, 274] on div "ID do contato 106430191 Nome [PERSON_NAME] Telefone 5521982815816 Celular [PHON…" at bounding box center [341, 298] width 398 height 188
copy p "5521982815816"
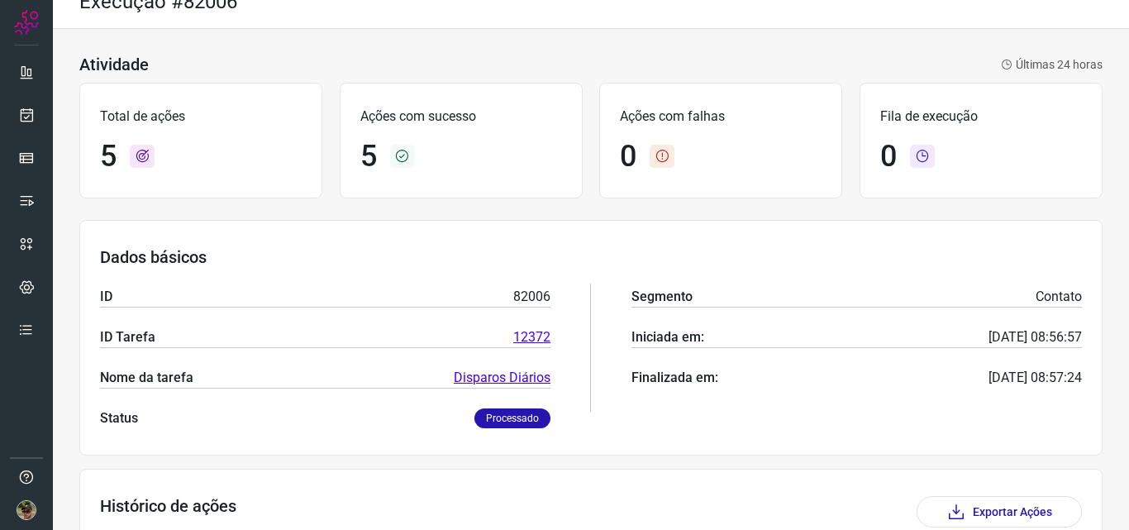
scroll to position [0, 0]
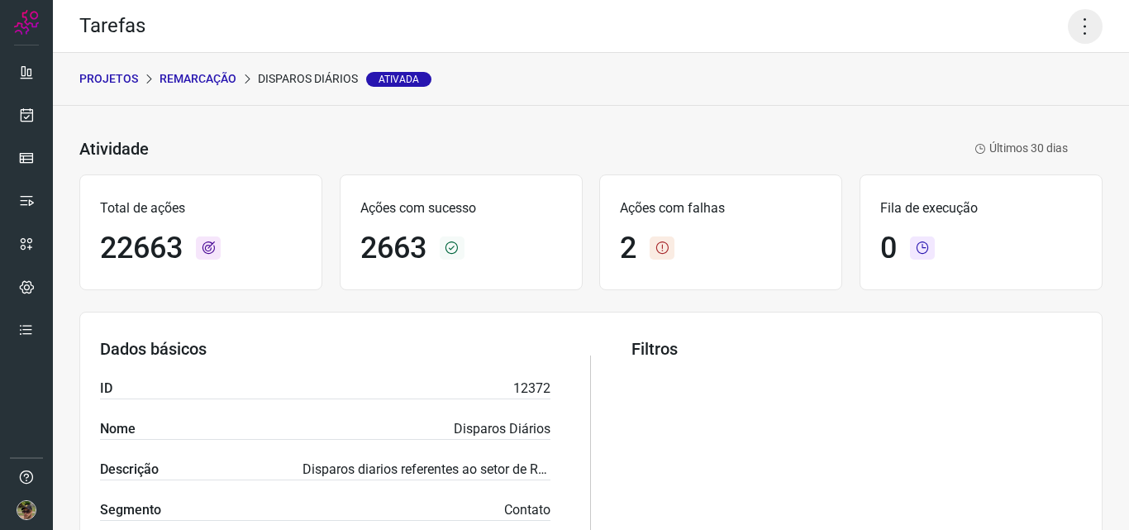
click at [1071, 17] on icon at bounding box center [1085, 26] width 35 height 35
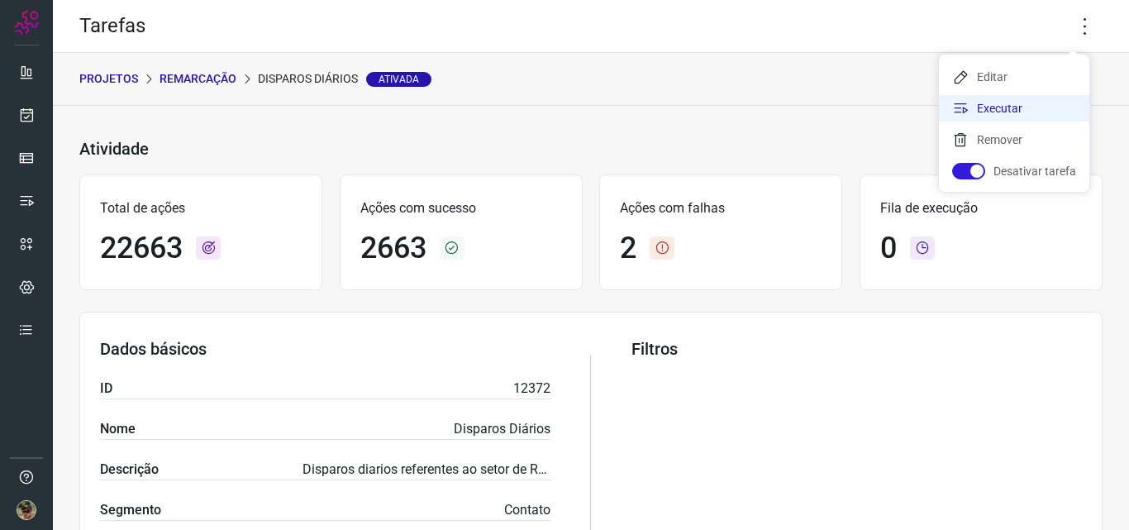
click at [989, 112] on li "Executar" at bounding box center [1014, 108] width 150 height 26
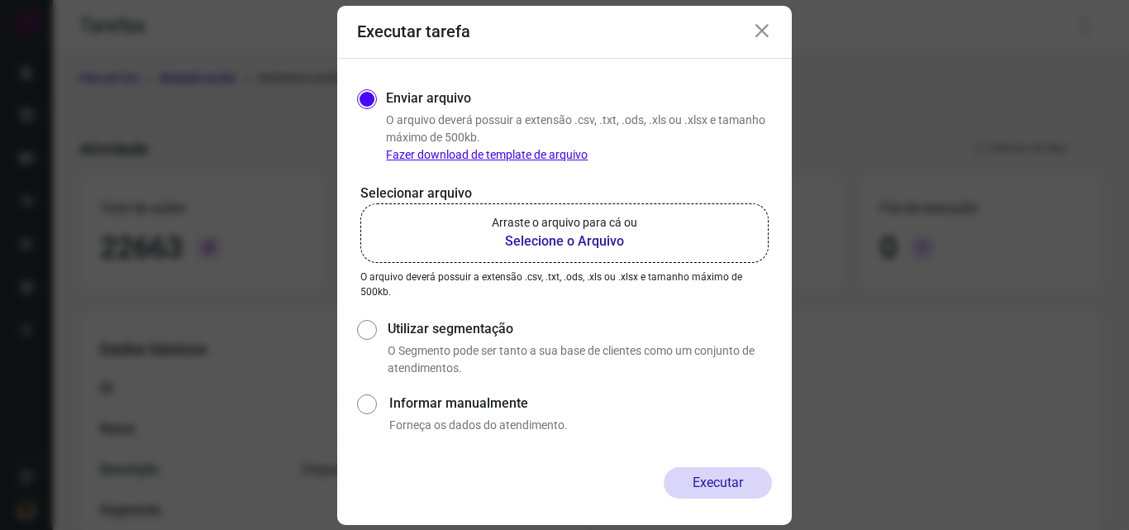
click at [579, 241] on b "Selecione o Arquivo" at bounding box center [564, 241] width 145 height 20
click at [0, 0] on input "Arraste o arquivo para cá ou Selecione o Arquivo" at bounding box center [0, 0] width 0 height 0
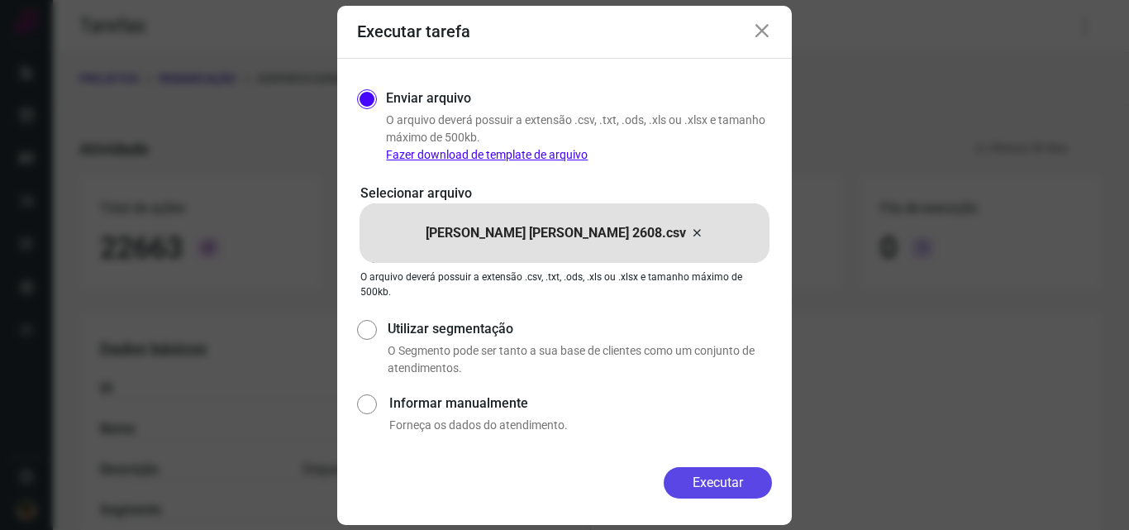
click at [744, 490] on button "Executar" at bounding box center [718, 482] width 108 height 31
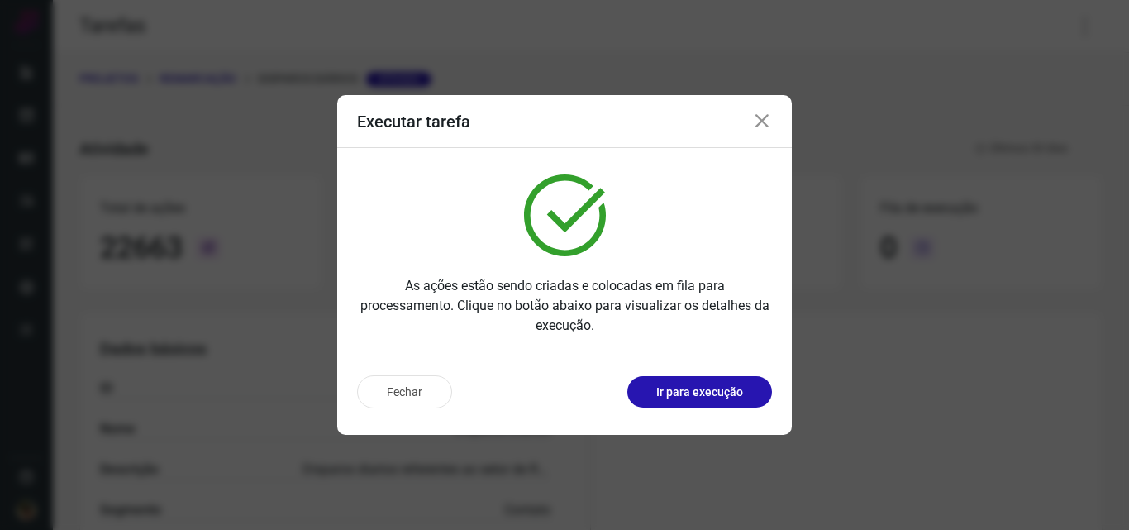
click at [726, 400] on p "Ir para execução" at bounding box center [699, 391] width 87 height 17
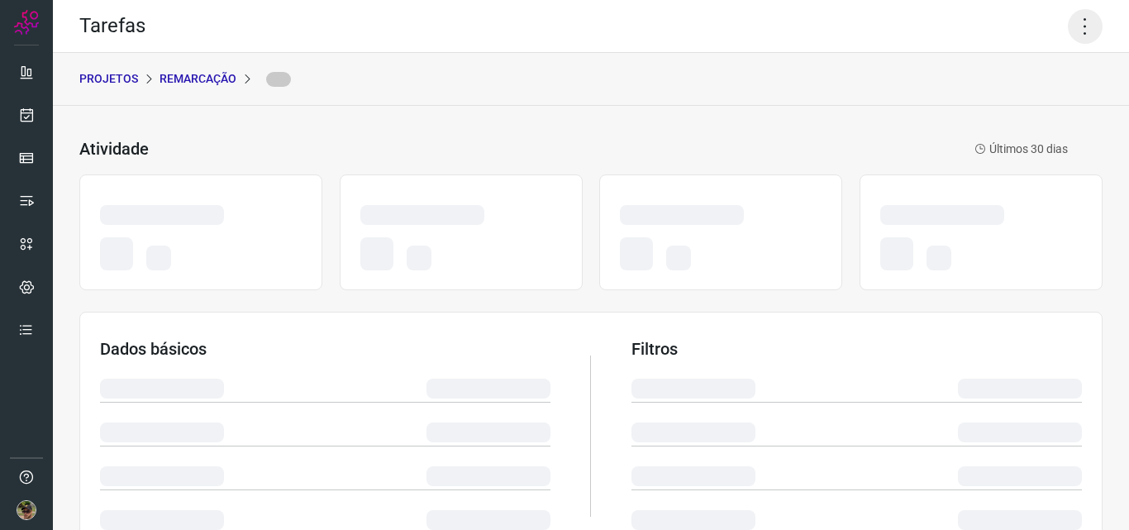
click at [1078, 25] on icon at bounding box center [1085, 26] width 35 height 35
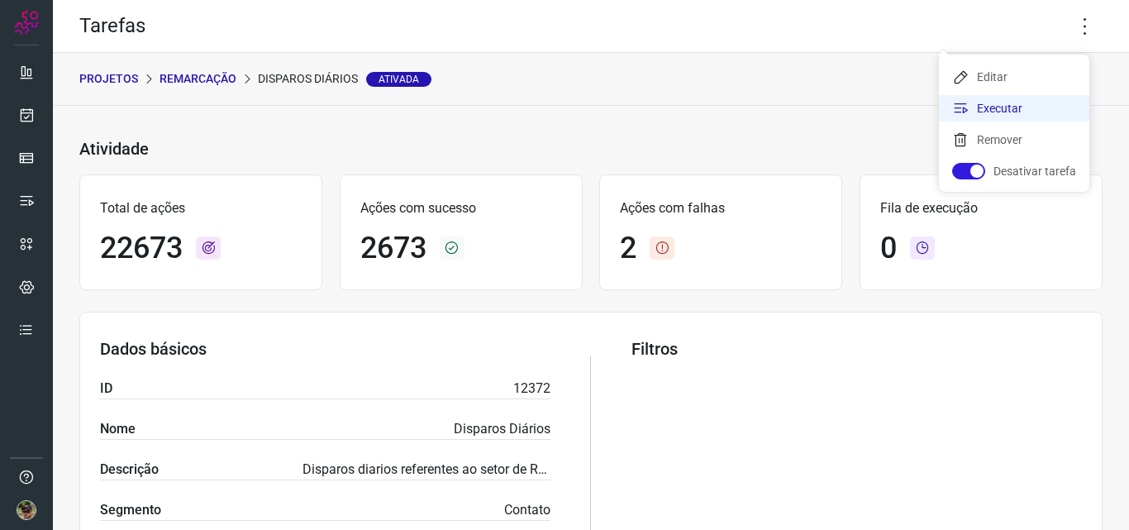
click at [963, 107] on icon at bounding box center [960, 108] width 17 height 17
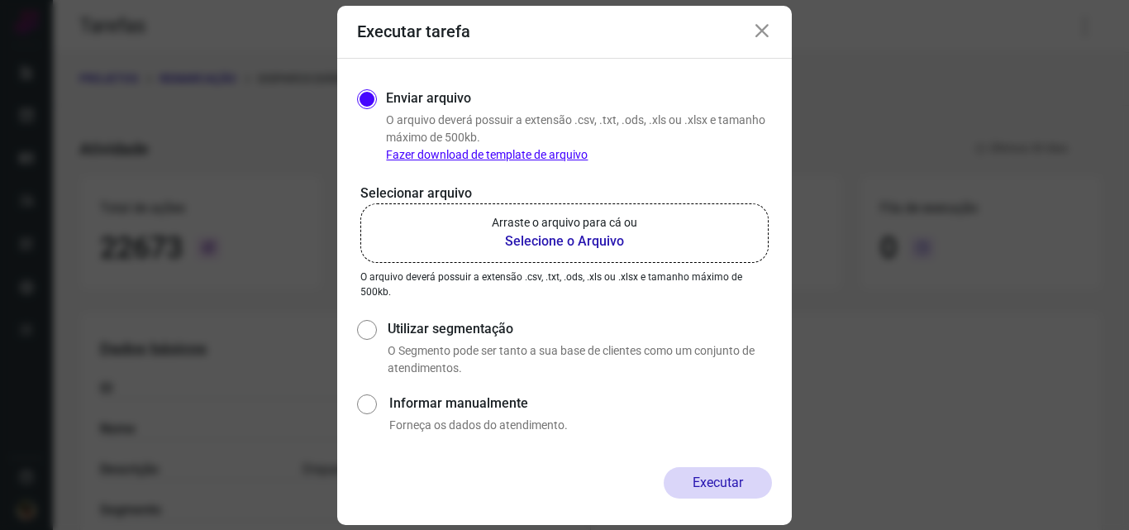
click at [526, 255] on label "Arraste o arquivo para cá ou Selecione o Arquivo" at bounding box center [564, 232] width 408 height 59
click at [0, 0] on input "Arraste o arquivo para cá ou Selecione o Arquivo" at bounding box center [0, 0] width 0 height 0
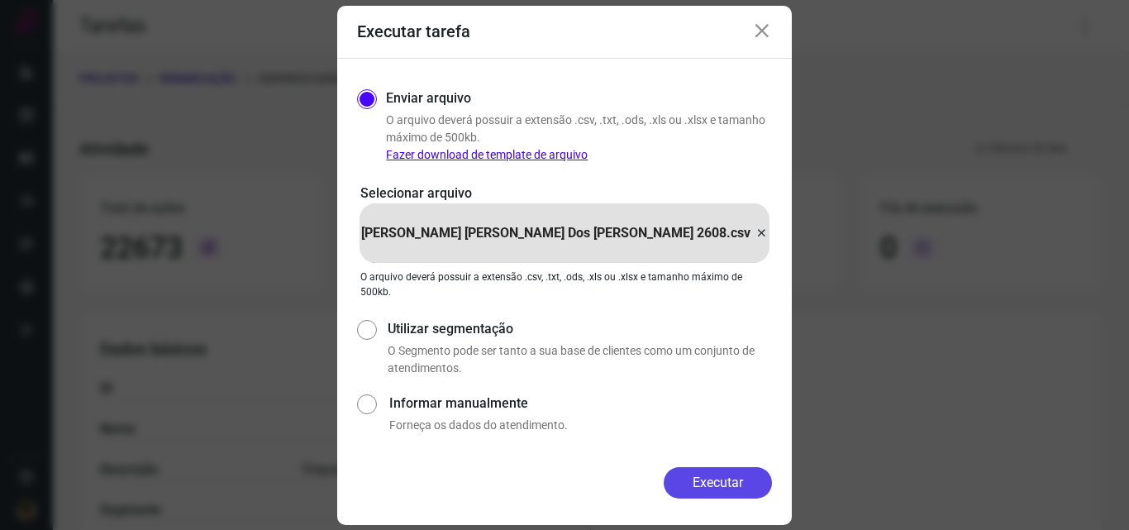
click at [722, 488] on button "Executar" at bounding box center [718, 482] width 108 height 31
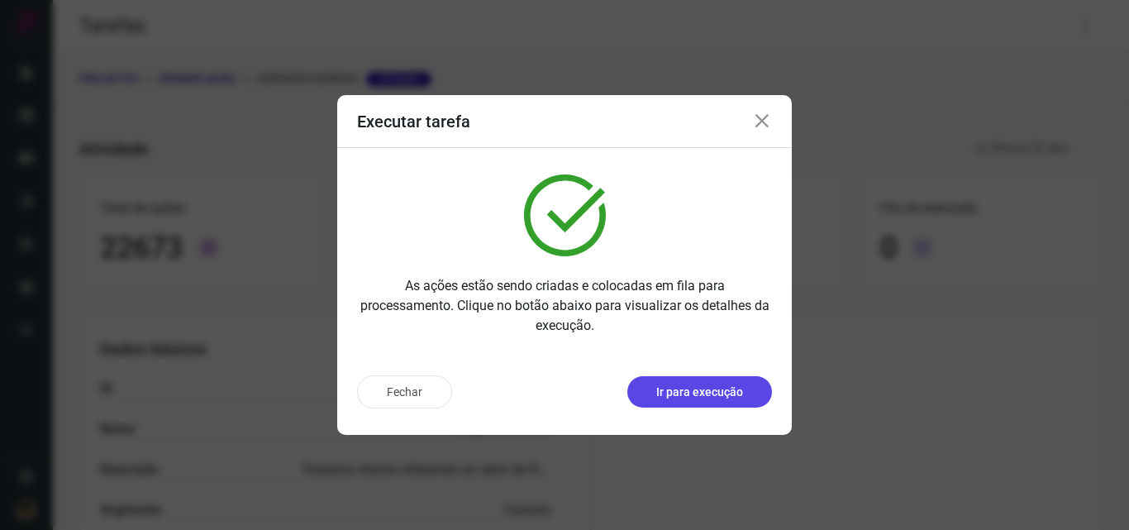
click at [666, 389] on p "Ir para execução" at bounding box center [699, 391] width 87 height 17
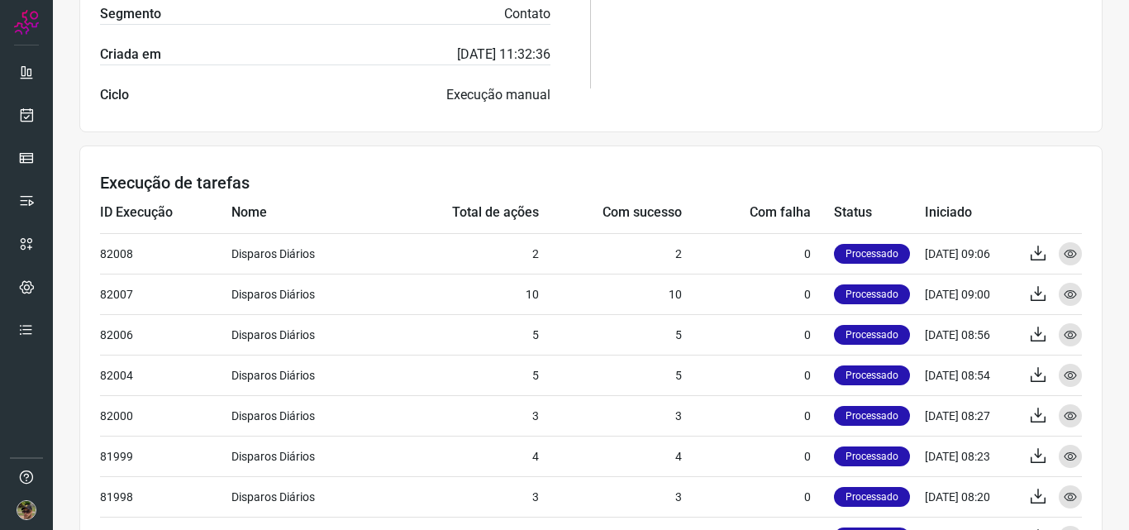
scroll to position [165, 0]
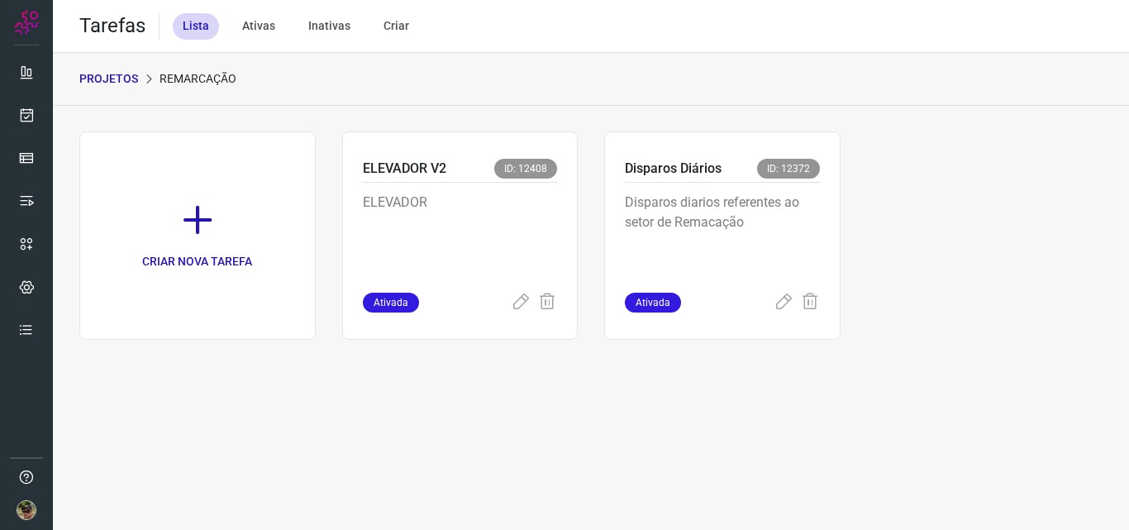
click at [117, 89] on div "PROJETOS Remarcação" at bounding box center [591, 79] width 1076 height 53
click at [121, 82] on p "PROJETOS" at bounding box center [108, 78] width 59 height 17
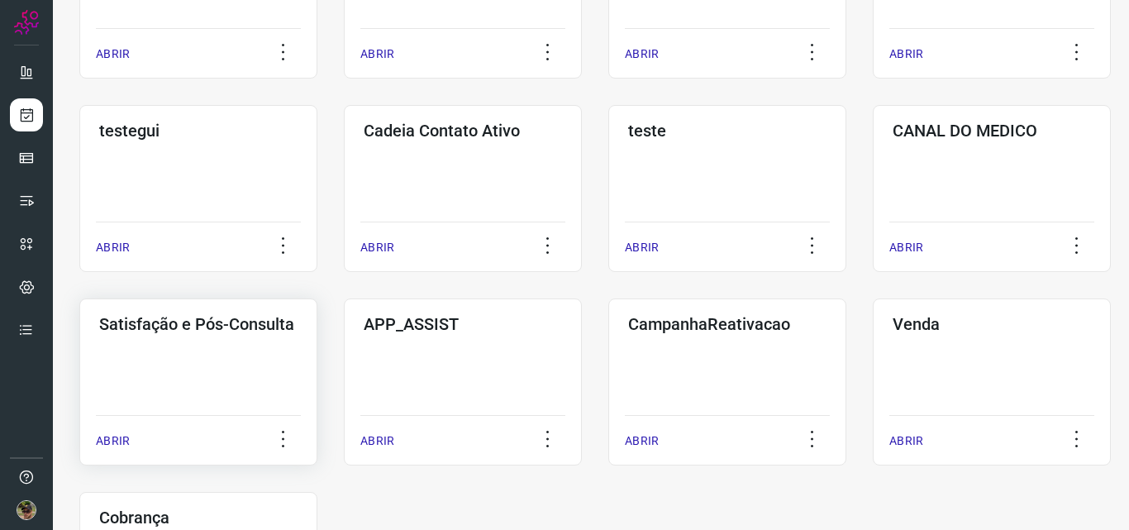
click at [344, 354] on div "Satisfação e Pós-Consulta ABRIR" at bounding box center [463, 381] width 238 height 167
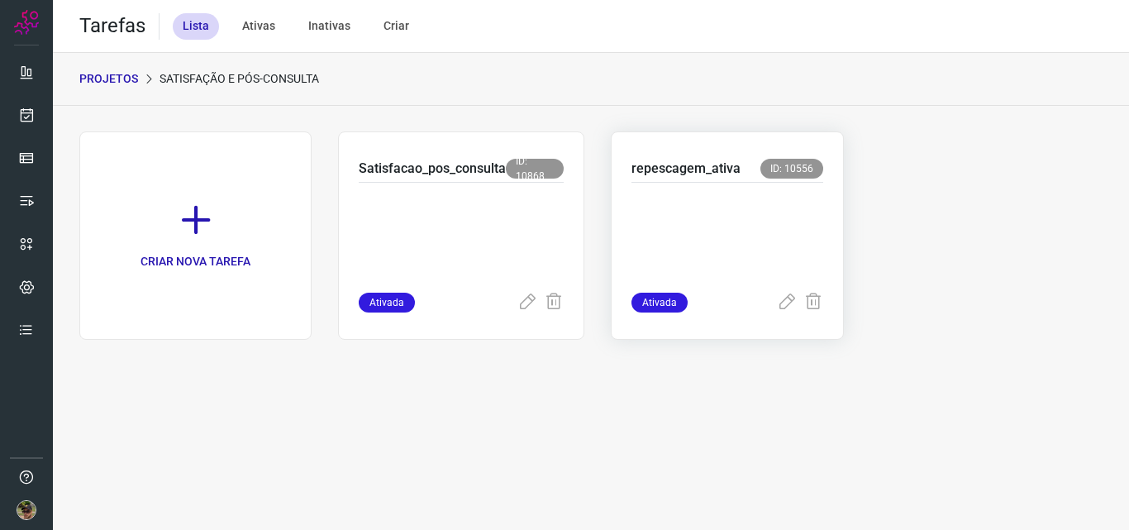
click at [666, 212] on p at bounding box center [726, 234] width 191 height 83
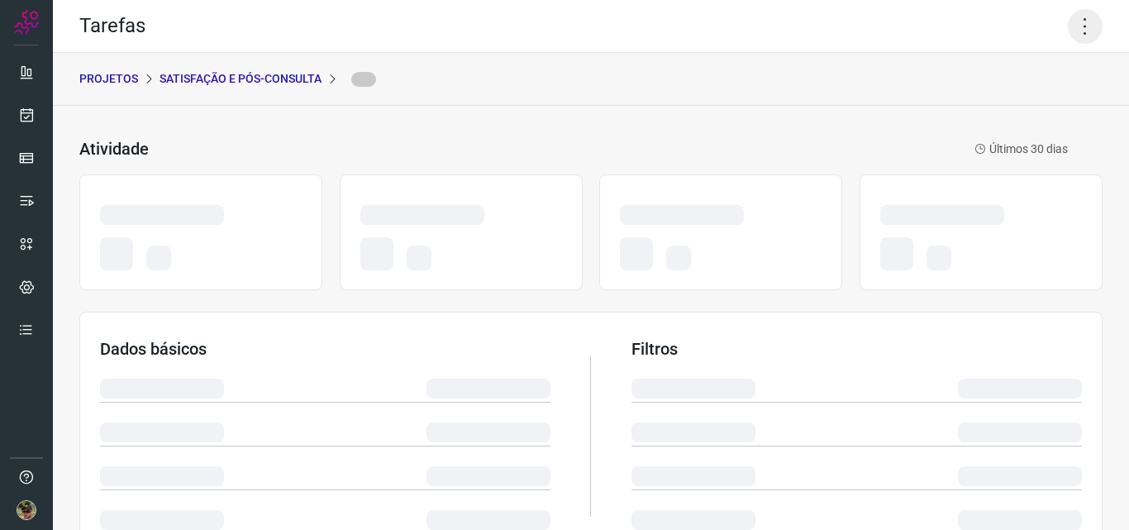
click at [1085, 17] on icon at bounding box center [1085, 26] width 35 height 35
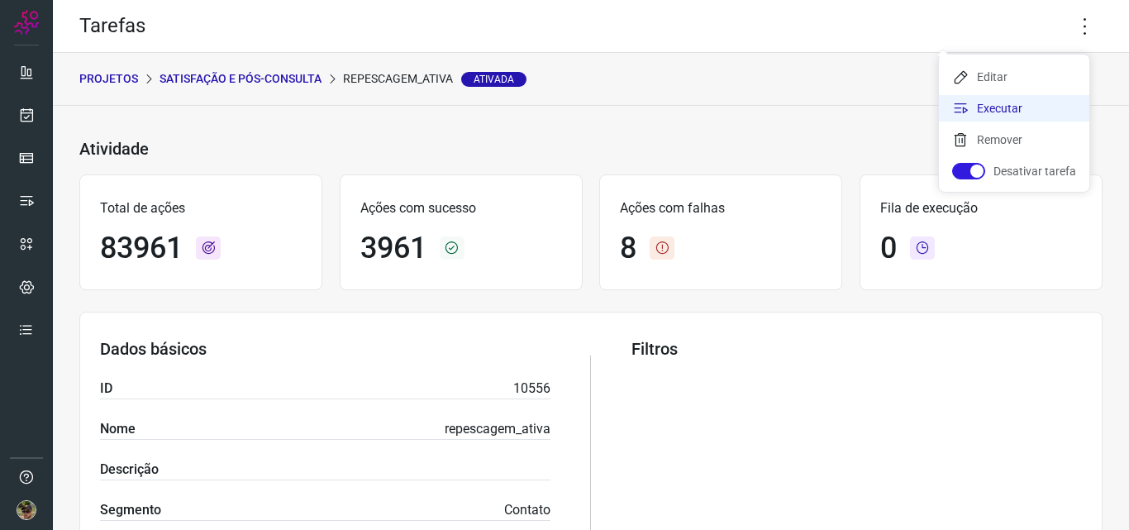
click at [1007, 117] on li "Executar" at bounding box center [1014, 108] width 150 height 26
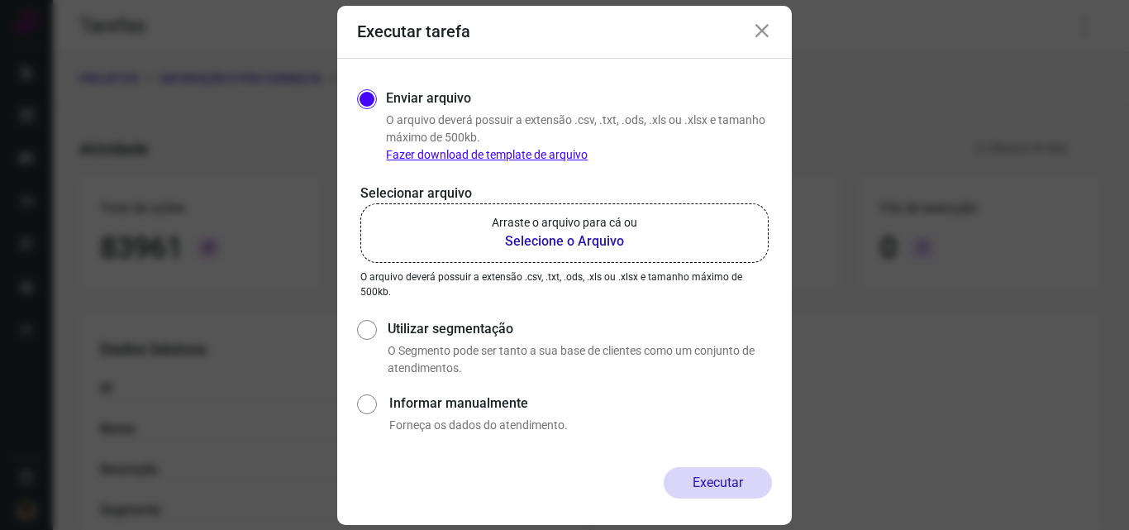
click at [630, 255] on label "Arraste o arquivo para cá ou Selecione o Arquivo" at bounding box center [564, 232] width 408 height 59
click at [0, 0] on input "Arraste o arquivo para cá ou Selecione o Arquivo" at bounding box center [0, 0] width 0 height 0
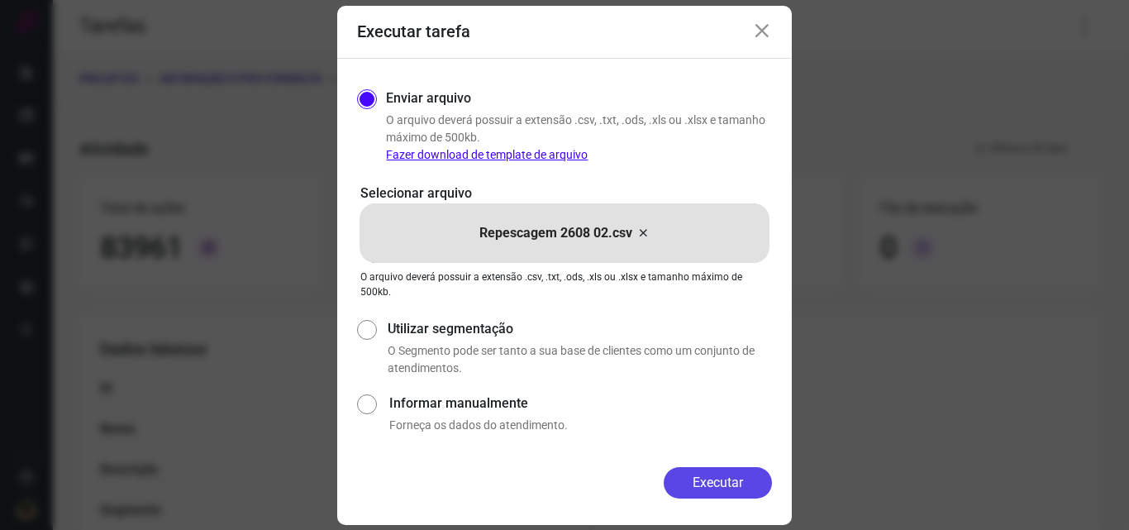
click at [735, 483] on button "Executar" at bounding box center [718, 482] width 108 height 31
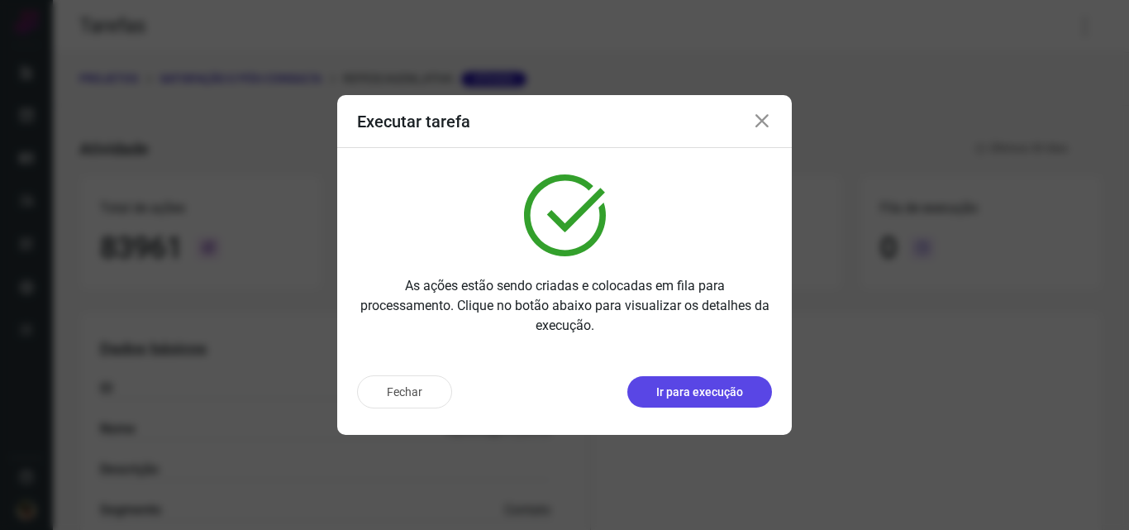
click at [711, 398] on p "Ir para execução" at bounding box center [699, 391] width 87 height 17
